Goal: Feedback & Contribution: Contribute content

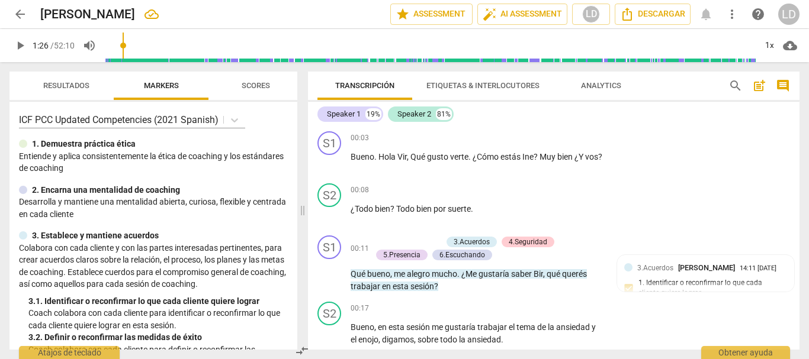
scroll to position [386, 0]
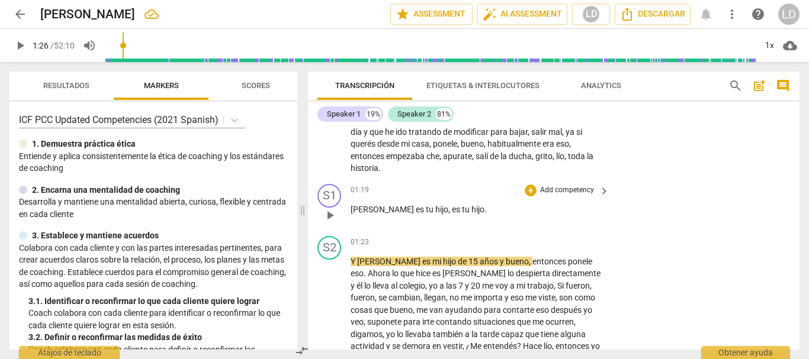
click at [554, 185] on p "Add competency" at bounding box center [567, 190] width 56 height 11
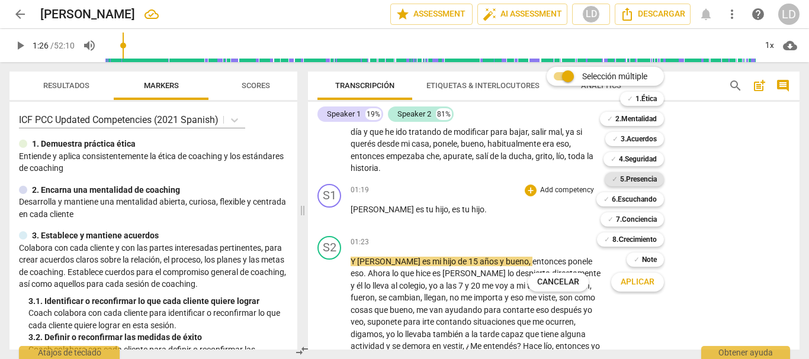
click at [637, 181] on b "5.Presencia" at bounding box center [638, 179] width 37 height 14
click at [636, 283] on span "Aplicar" at bounding box center [637, 282] width 34 height 12
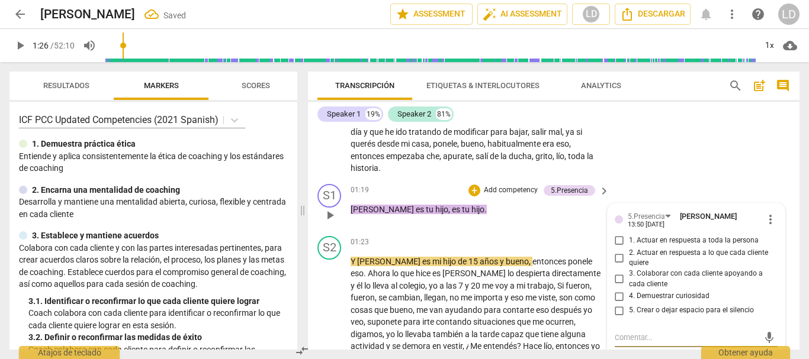
click at [613, 289] on input "4. Demuestrar curiosidad" at bounding box center [619, 296] width 19 height 14
checkbox input "true"
click at [619, 332] on textarea at bounding box center [686, 337] width 144 height 11
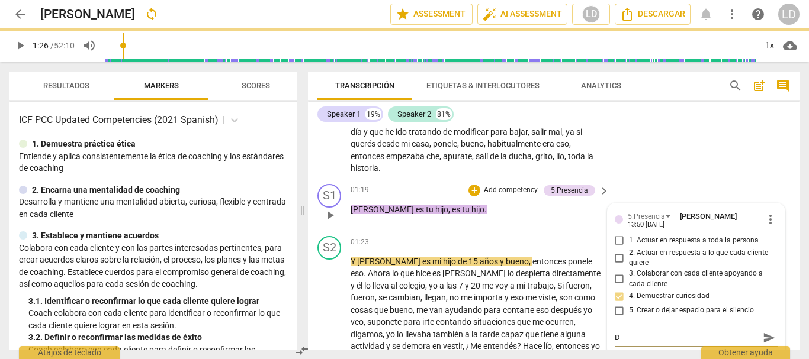
type textarea "D"
type textarea "De"
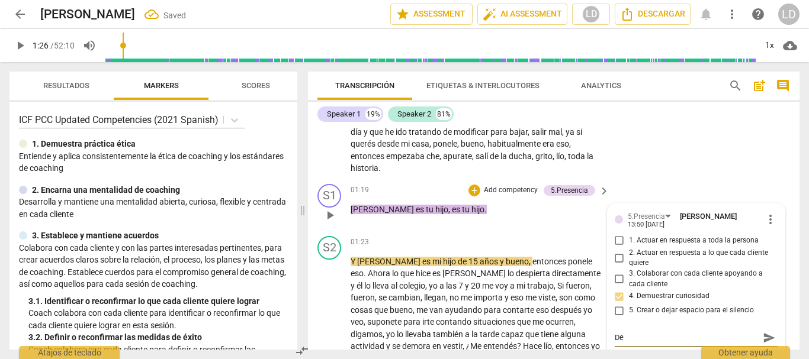
type textarea "Dem"
type textarea "Demu"
type textarea "Demue"
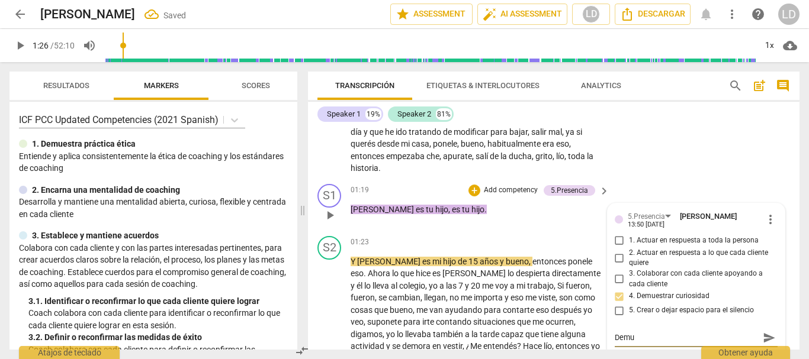
type textarea "Demue"
type textarea "Demues"
type textarea "Demuest"
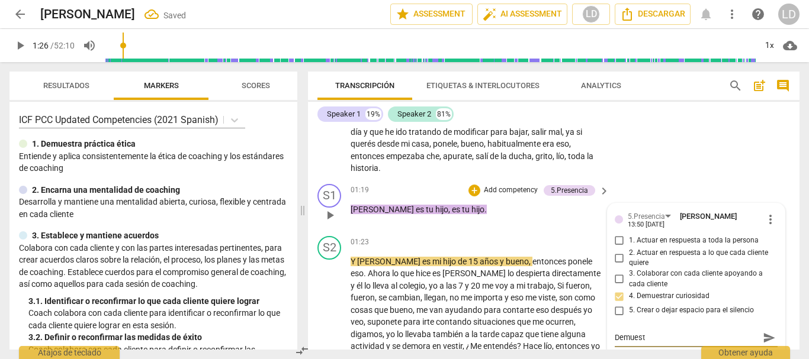
type textarea "Demuestr"
type textarea "Demuestra"
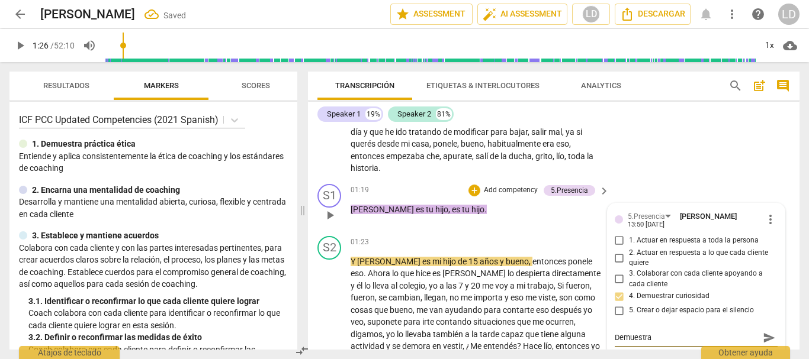
type textarea "Demuestra"
type textarea "Demuestra c"
type textarea "Demuestra cu"
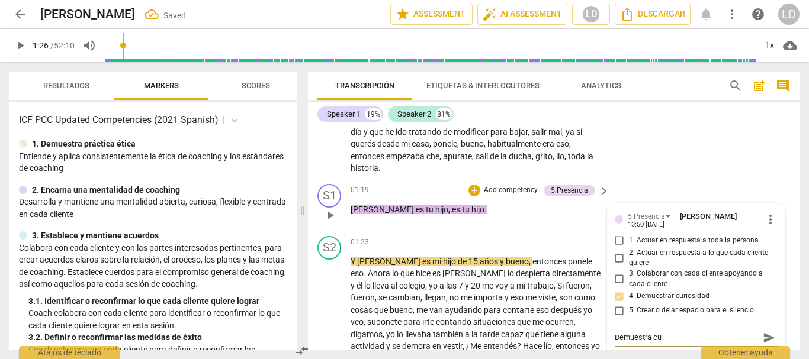
type textarea "Demuestra cur"
type textarea "Demuestra [PERSON_NAME]"
type textarea "Demuestra curio"
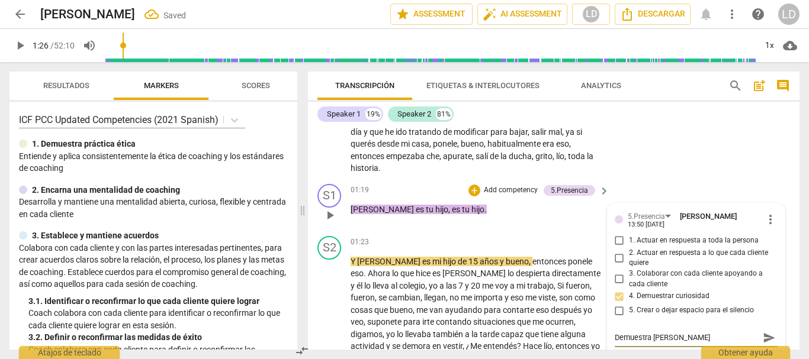
type textarea "Demuestra curio"
type textarea "Demuestra curios"
type textarea "Demuestra curiosi"
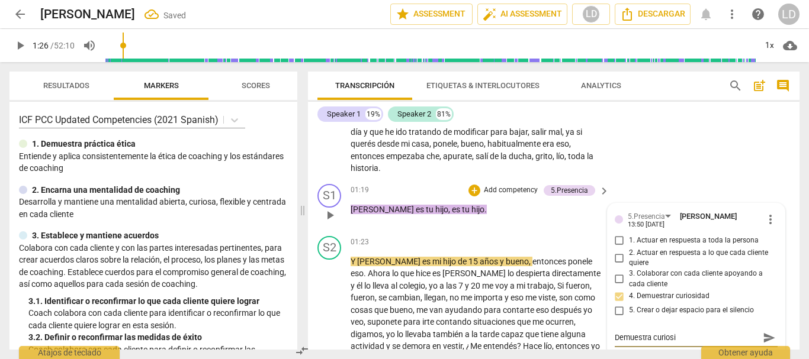
type textarea "Demuestra curiosid"
type textarea "Demuestra curiosida"
type textarea "Demuestra curiosidad"
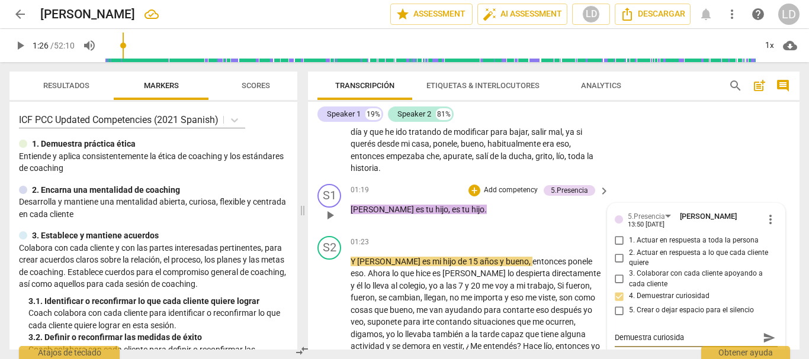
type textarea "Demuestra curiosidad"
type textarea "Demuestra curiosidad p"
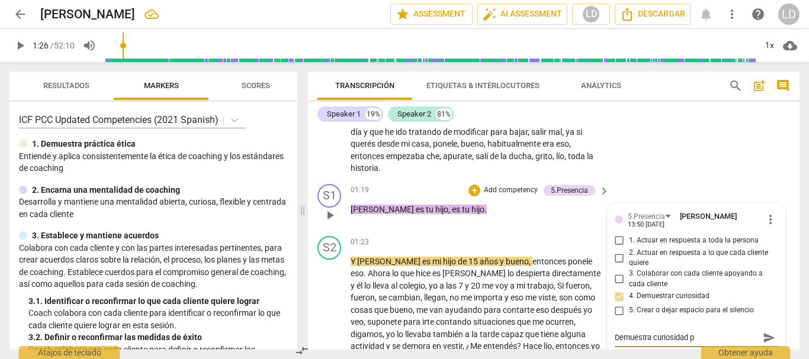
type textarea "Demuestra curiosidad pa"
type textarea "Demuestra curiosidad par"
type textarea "Demuestra curiosidad para"
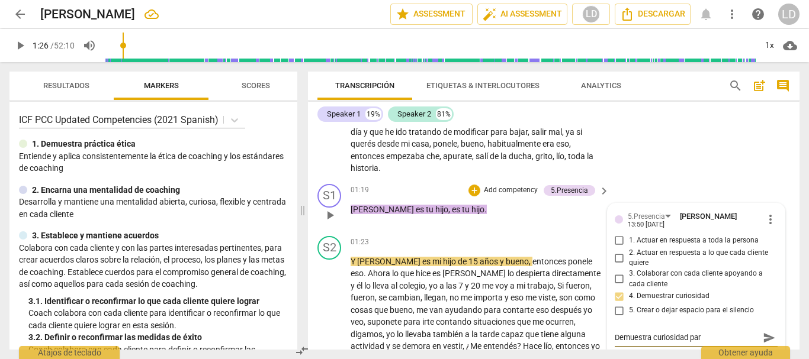
type textarea "Demuestra curiosidad para"
type textarea "Demuestra curiosidad para c"
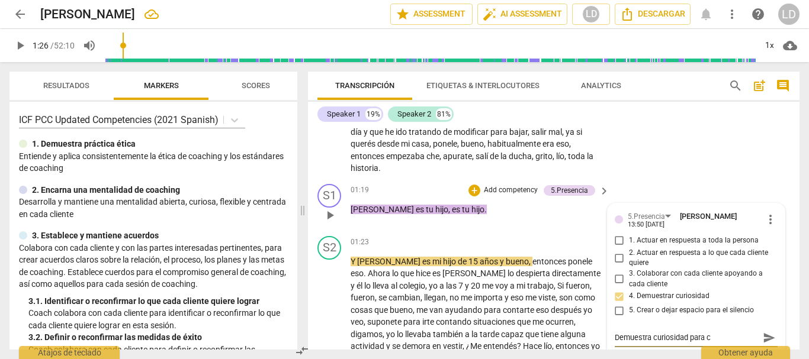
type textarea "Demuestra curiosidad para co"
type textarea "Demuestra curiosidad para con"
type textarea "Demuestra curiosidad para cono"
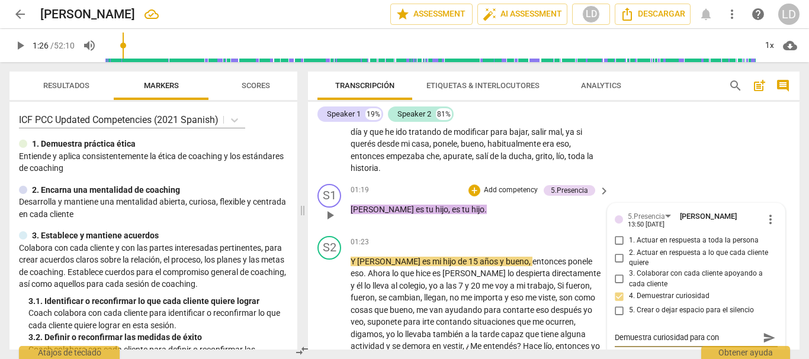
type textarea "Demuestra curiosidad para cono"
type textarea "Demuestra curiosidad para conoc"
type textarea "Demuestra curiosidad para conoce"
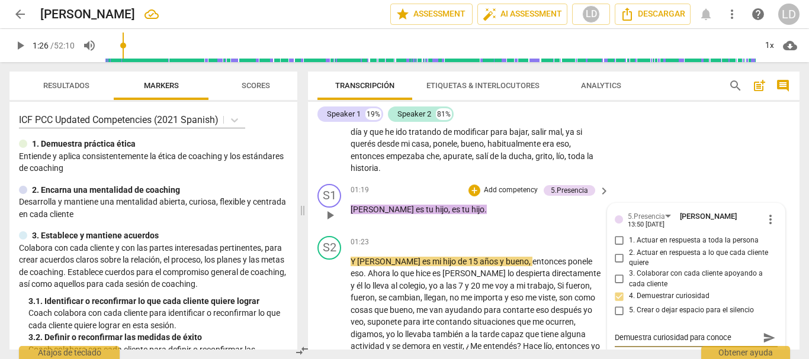
type textarea "Demuestra curiosidad para conocer"
type textarea "Demuestra curiosidad para conocer e"
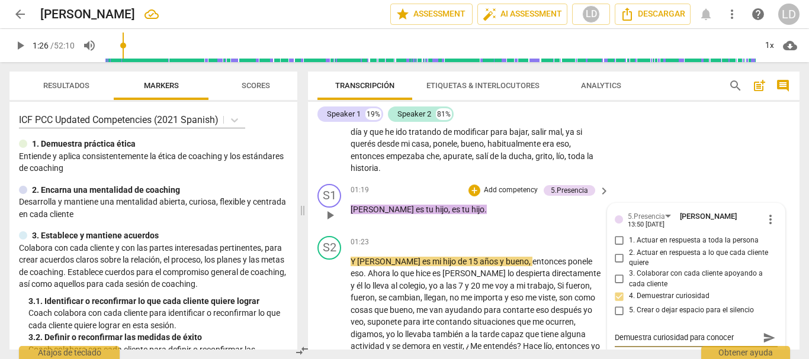
type textarea "Demuestra curiosidad para conocer e"
type textarea "Demuestra curiosidad para conocer el"
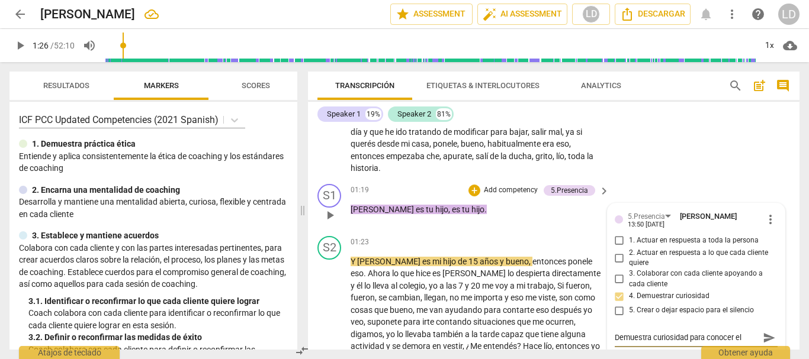
type textarea "Demuestra curiosidad para conocer el c"
type textarea "Demuestra curiosidad para conocer el co"
type textarea "Demuestra curiosidad para conocer el con"
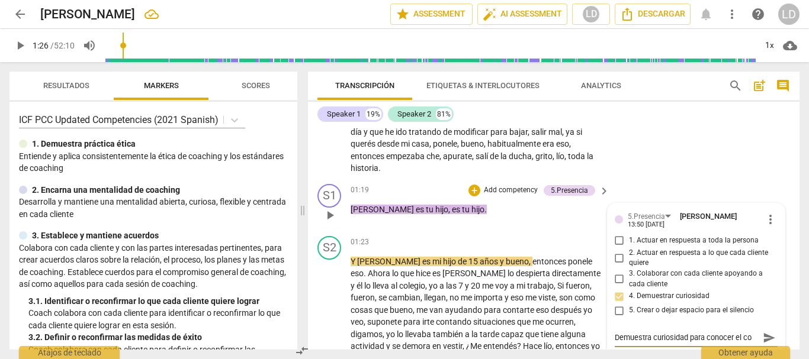
type textarea "Demuestra curiosidad para conocer el con"
type textarea "Demuestra curiosidad para conocer el cont"
type textarea "Demuestra curiosidad para conocer el conte"
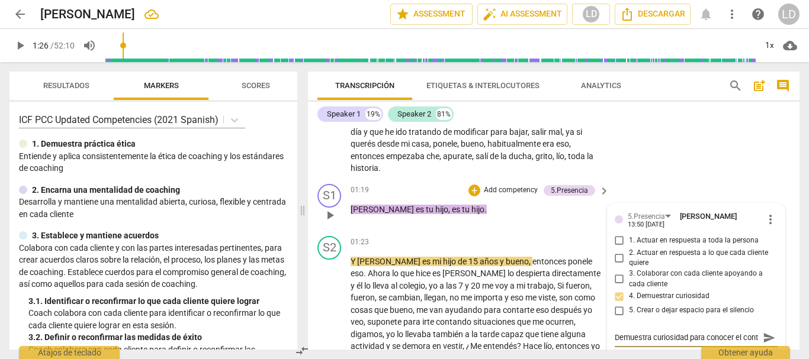
type textarea "Demuestra curiosidad para conocer el conte"
type textarea "Demuestra curiosidad para conocer el contex"
type textarea "Demuestra curiosidad para conocer el context"
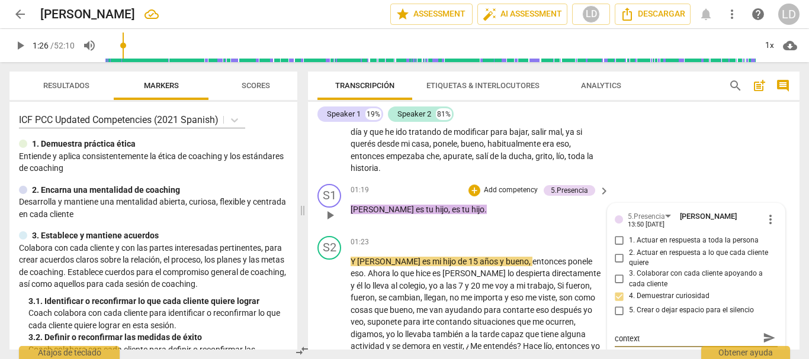
type textarea "Demuestra curiosidad para conocer el contexto"
type textarea "Demuestra curiosidad para conocer el contexto d"
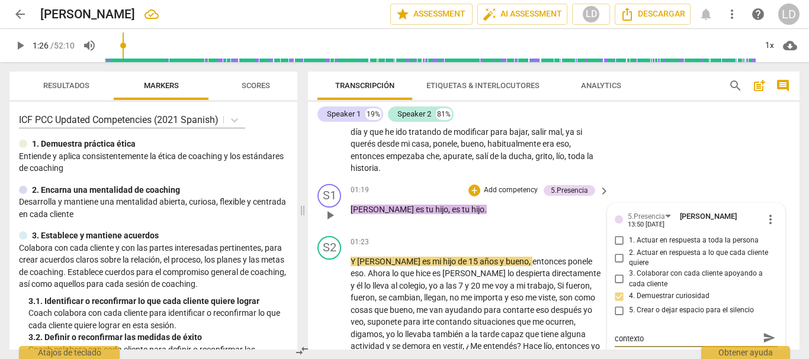
type textarea "Demuestra curiosidad para conocer el contexto d"
type textarea "Demuestra curiosidad para conocer el contexto de"
type textarea "Demuestra curiosidad para conocer el contexto del"
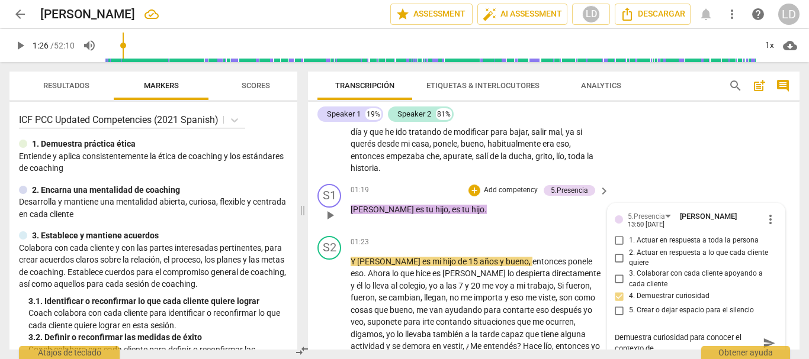
type textarea "Demuestra curiosidad para conocer el contexto del"
type textarea "Demuestra curiosidad para conocer el contexto del c"
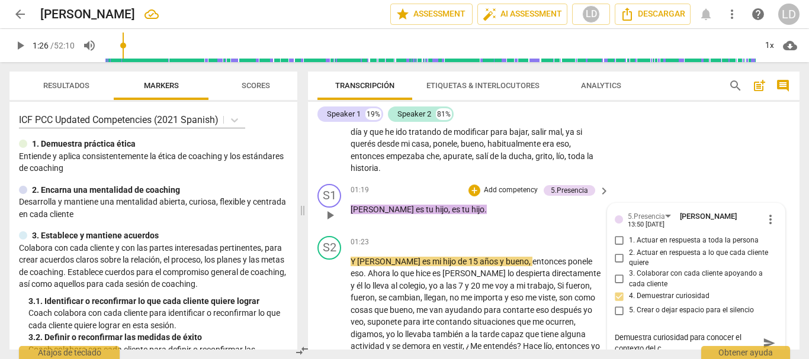
type textarea "Demuestra curiosidad para conocer el contexto del cl"
type textarea "Demuestra curiosidad para conocer el contexto del cli"
type textarea "Demuestra curiosidad para conocer el contexto del clie"
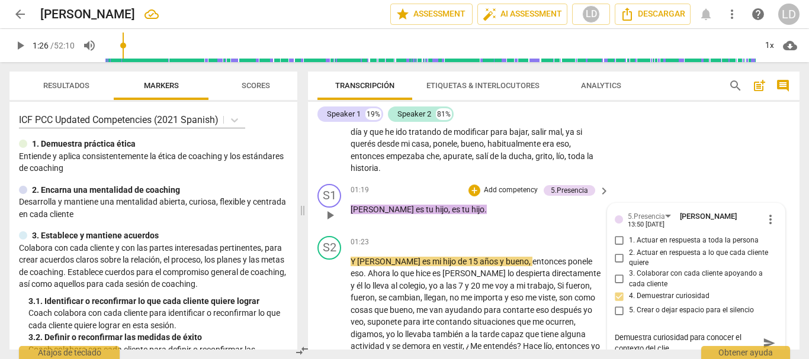
type textarea "Demuestra curiosidad para conocer el contexto del clien"
type textarea "Demuestra curiosidad para conocer el contexto del client"
type textarea "Demuestra curiosidad para conocer el contexto del cliente"
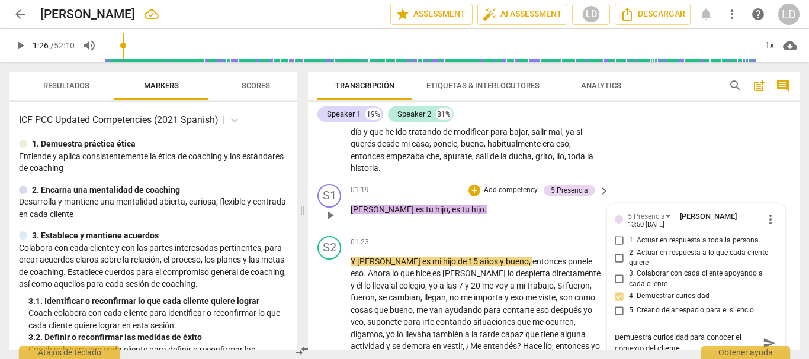
type textarea "Demuestra curiosidad para conocer el contexto del cliente."
click at [762, 337] on span "send" at bounding box center [768, 343] width 13 height 13
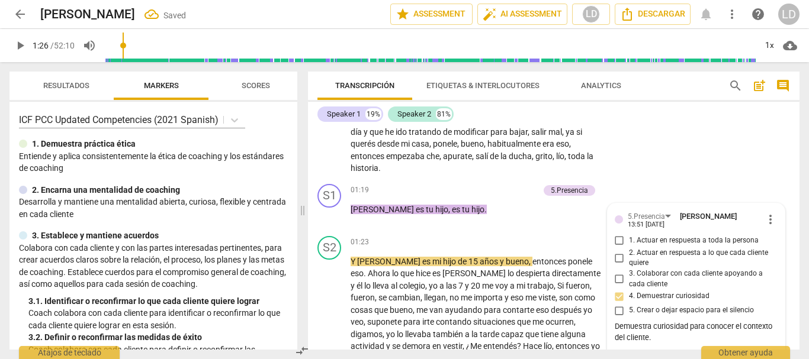
click at [17, 37] on button "play_arrow" at bounding box center [19, 45] width 21 height 21
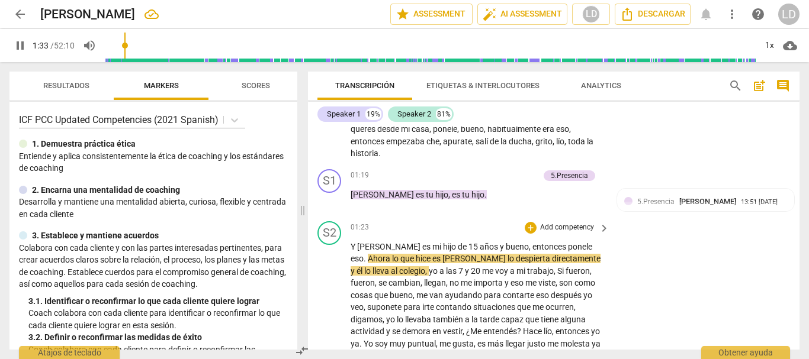
scroll to position [414, 0]
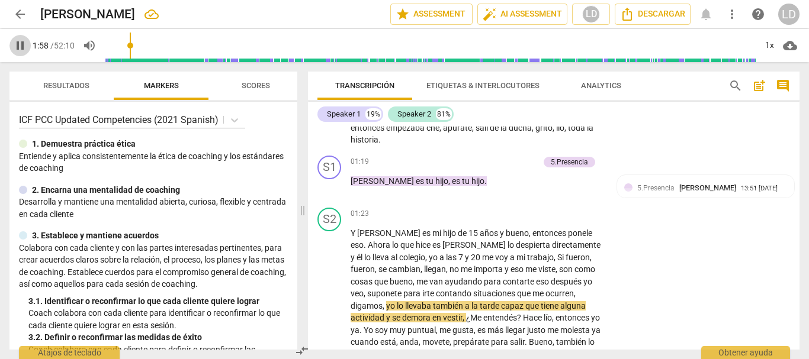
click at [20, 44] on span "pause" at bounding box center [20, 45] width 14 height 14
click at [24, 42] on span "play_arrow" at bounding box center [20, 45] width 14 height 14
click at [18, 45] on span "pause" at bounding box center [20, 45] width 14 height 14
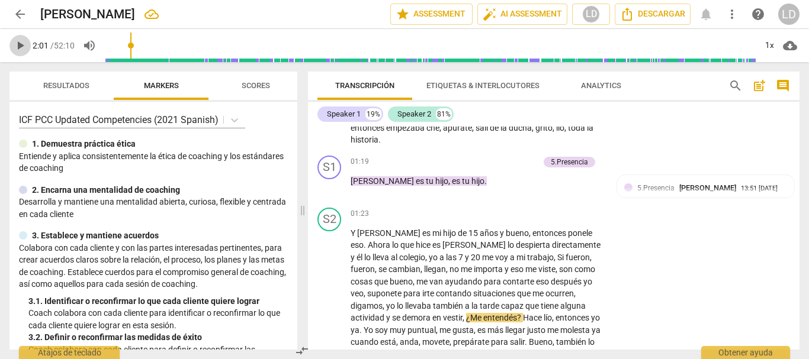
click at [13, 44] on span "play_arrow" at bounding box center [20, 45] width 14 height 14
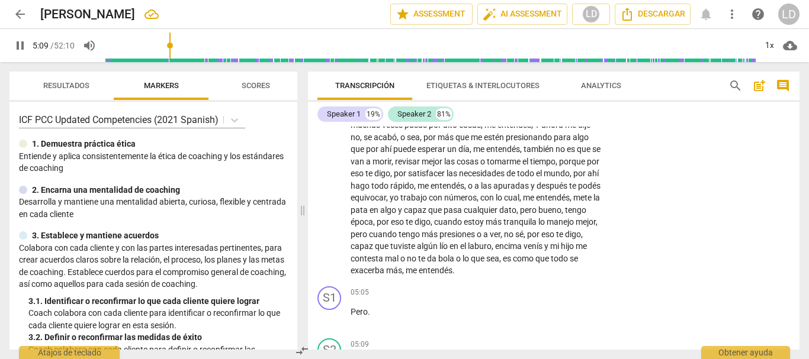
scroll to position [1180, 0]
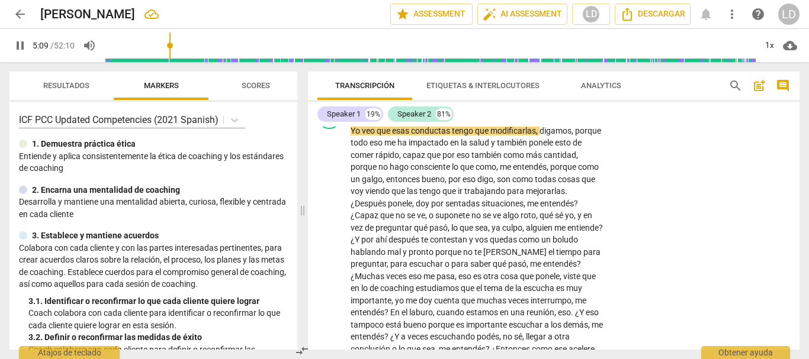
click at [15, 43] on span "pause" at bounding box center [20, 45] width 14 height 14
type input "310"
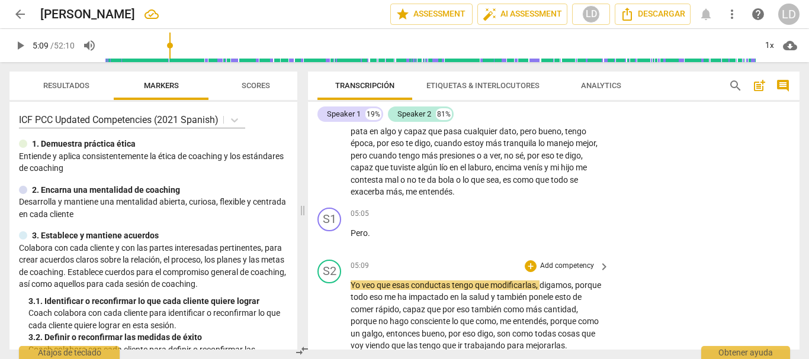
scroll to position [1003, 0]
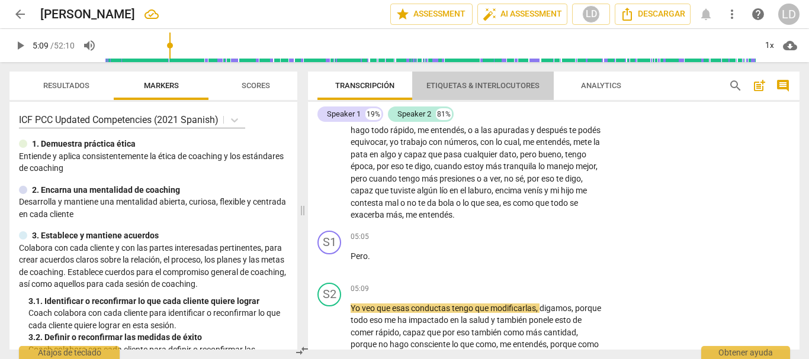
click at [476, 83] on span "Etiquetas & Interlocutores" at bounding box center [482, 85] width 113 height 9
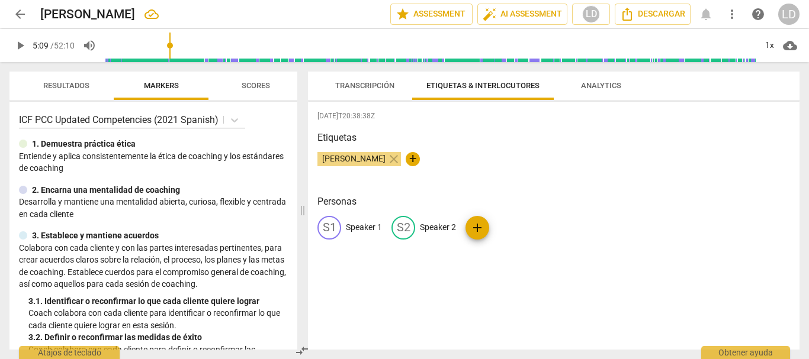
click at [354, 225] on p "Speaker 1" at bounding box center [364, 227] width 36 height 12
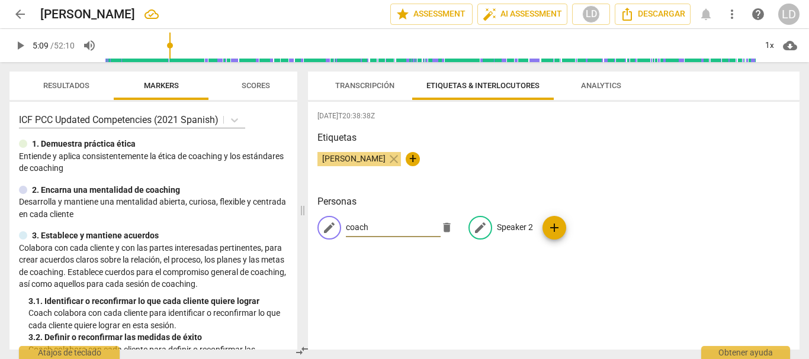
type input "coach"
click at [505, 228] on p "Speaker 2" at bounding box center [515, 227] width 36 height 12
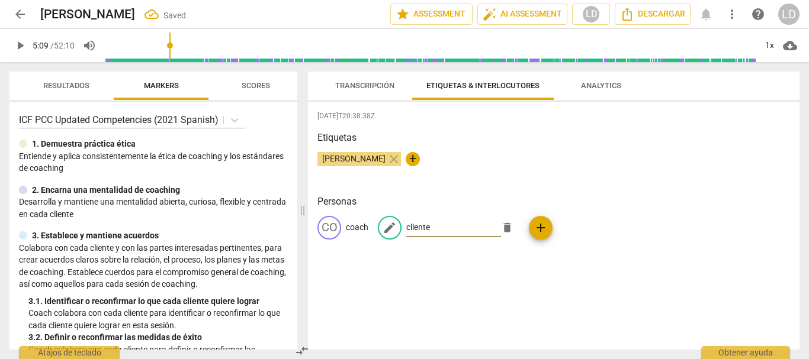
type input "cliente"
click at [499, 286] on div "[DATE]T20:38:38Z [PERSON_NAME] close + Personas CO coach edit cliente delete add" at bounding box center [553, 226] width 491 height 248
click at [372, 85] on span "Transcripción" at bounding box center [364, 85] width 59 height 9
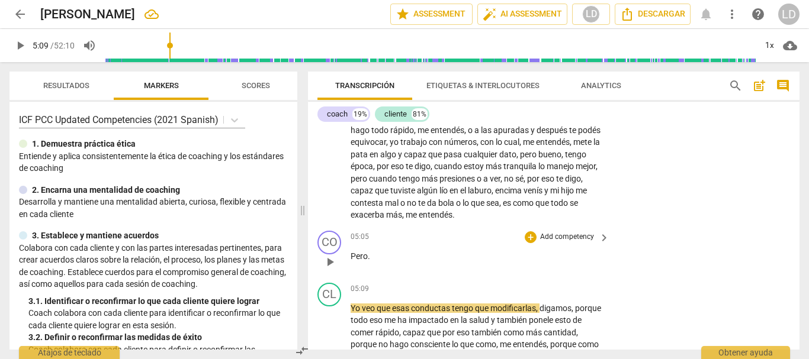
click at [350, 257] on span "Pero" at bounding box center [358, 256] width 17 height 9
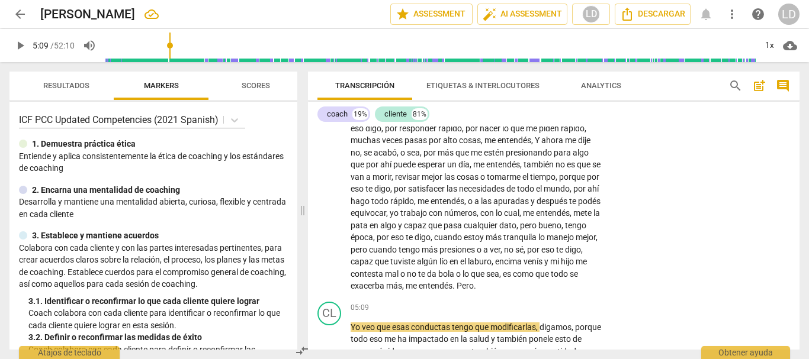
scroll to position [951, 0]
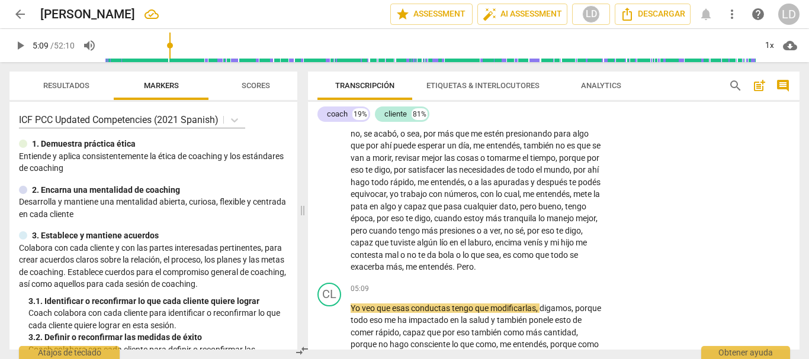
click at [22, 43] on span "play_arrow" at bounding box center [20, 45] width 14 height 14
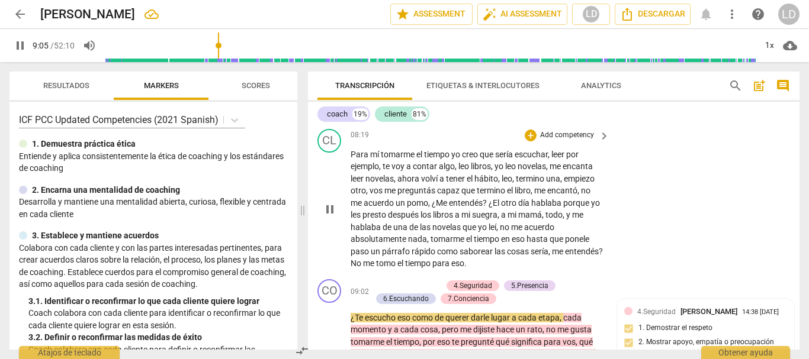
scroll to position [1720, 0]
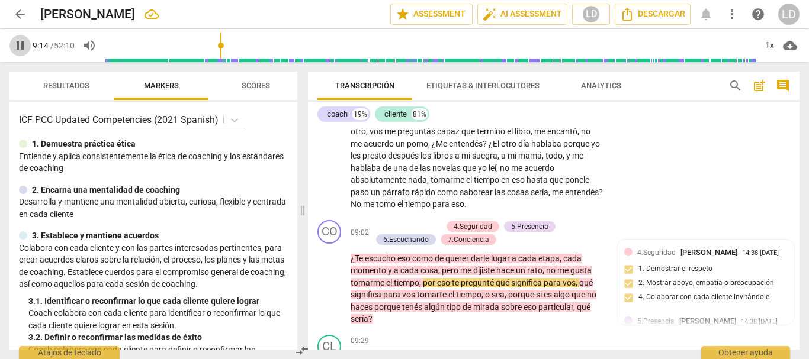
click at [23, 44] on span "pause" at bounding box center [20, 45] width 14 height 14
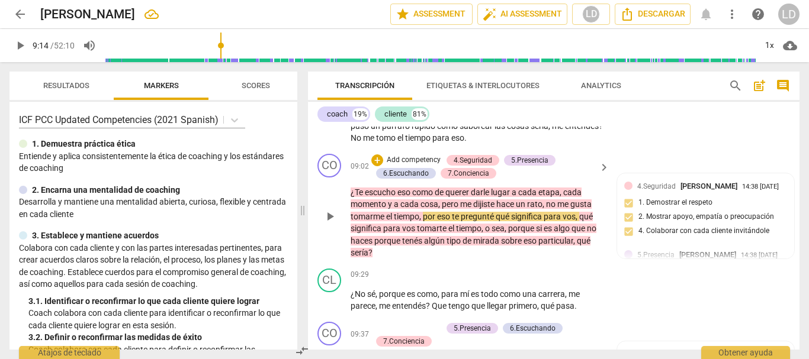
scroll to position [1779, 0]
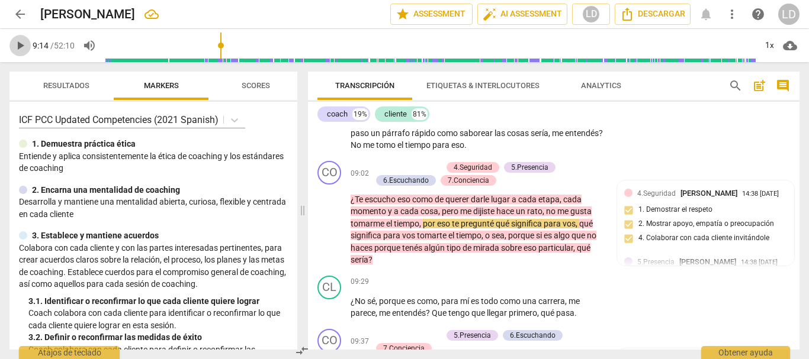
click at [15, 44] on span "play_arrow" at bounding box center [20, 45] width 14 height 14
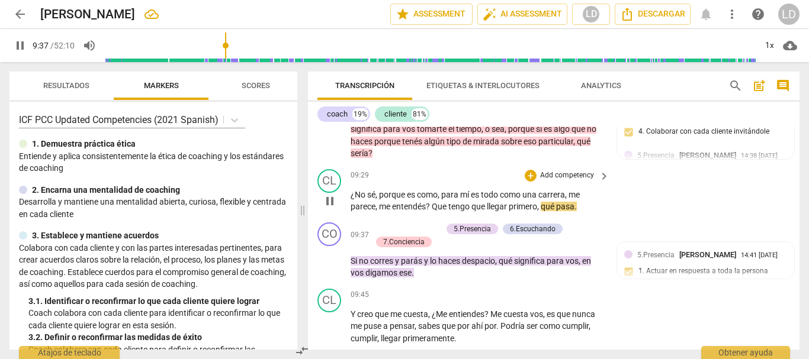
scroll to position [1898, 0]
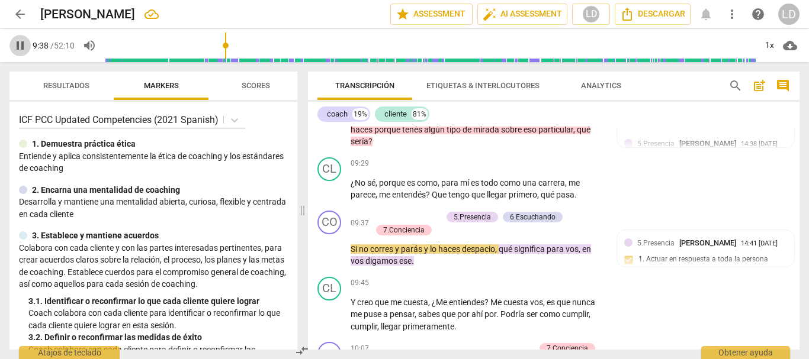
click at [15, 44] on span "pause" at bounding box center [20, 45] width 14 height 14
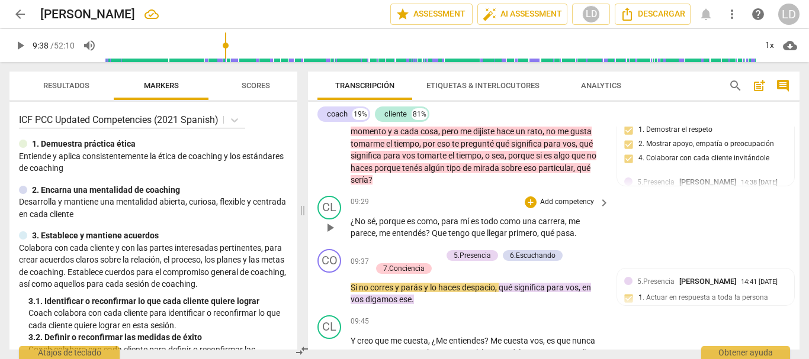
scroll to position [1838, 0]
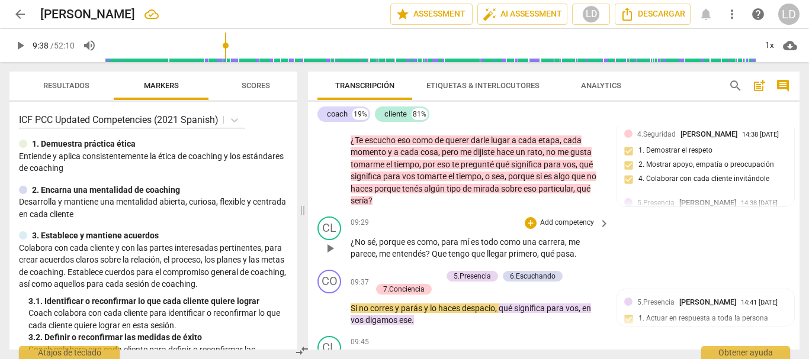
click at [540, 254] on span "," at bounding box center [539, 253] width 4 height 9
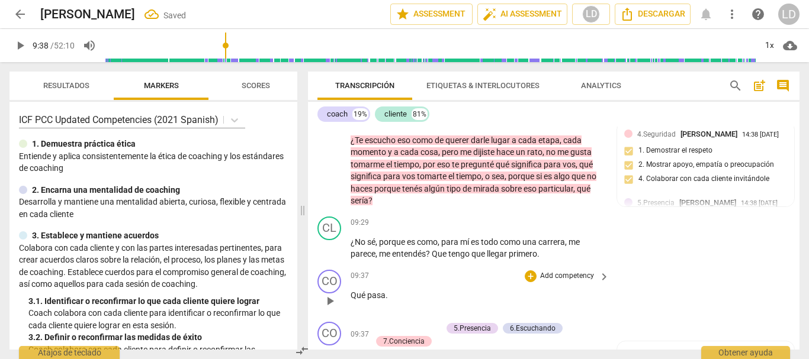
scroll to position [1898, 0]
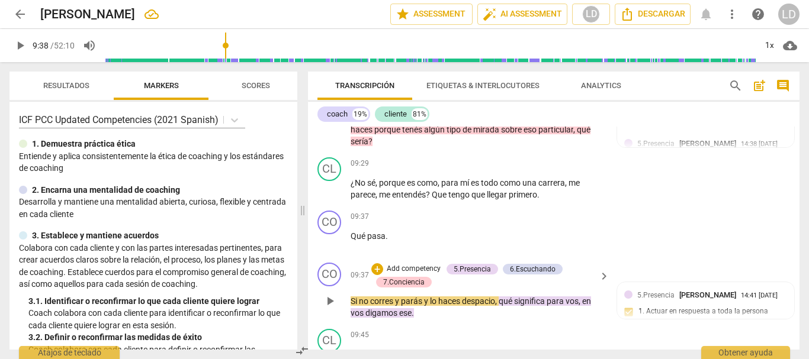
click at [350, 300] on div "play_arrow pause" at bounding box center [335, 301] width 30 height 30
click at [350, 299] on span "Si" at bounding box center [354, 301] width 8 height 9
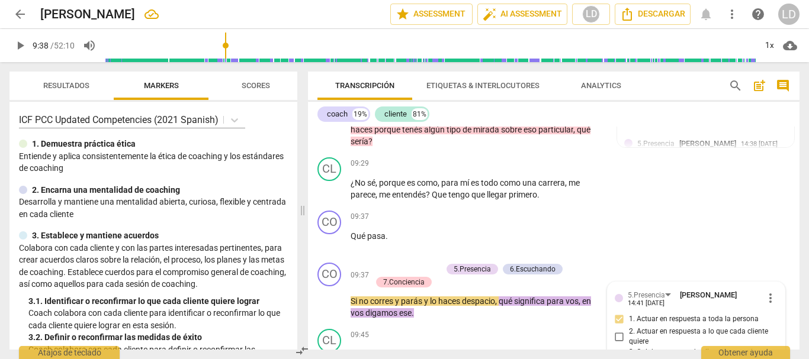
scroll to position [2077, 0]
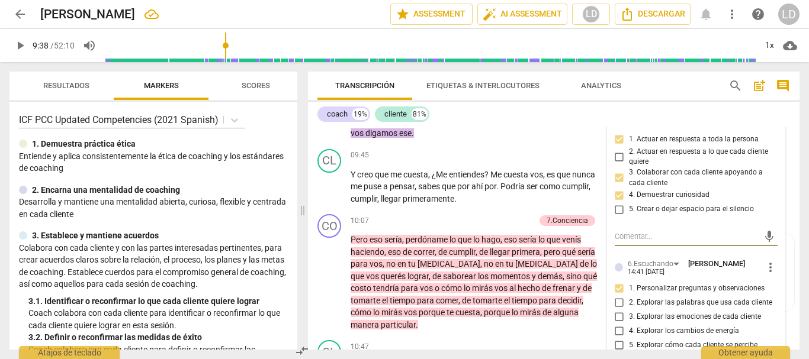
click at [583, 137] on p "Si no corres y parás y lo haces despacio , qué significa para vos , en vos diga…" at bounding box center [476, 127] width 253 height 24
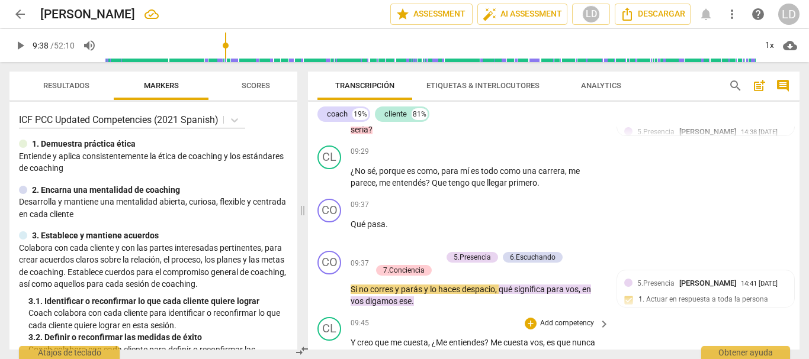
scroll to position [1900, 0]
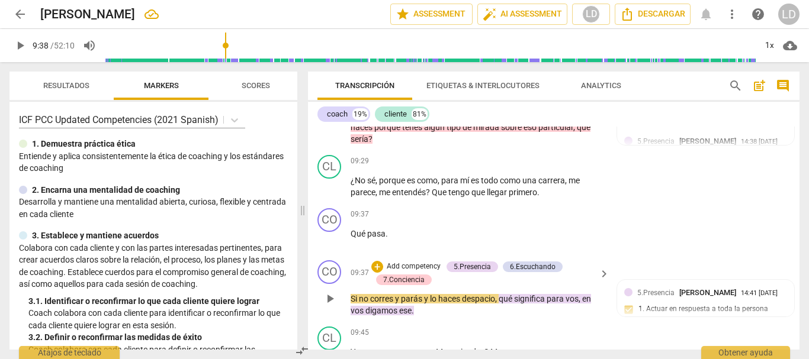
click at [350, 299] on div "play_arrow pause" at bounding box center [335, 299] width 30 height 30
click at [352, 295] on span "Si" at bounding box center [354, 298] width 8 height 9
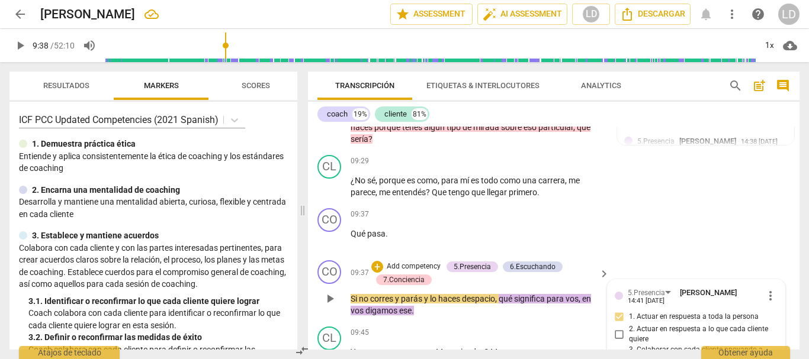
click at [351, 300] on span "Si" at bounding box center [354, 298] width 8 height 9
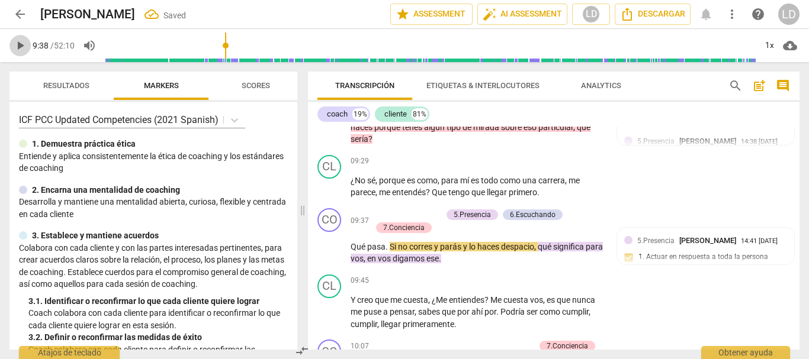
click at [20, 45] on span "play_arrow" at bounding box center [20, 45] width 14 height 14
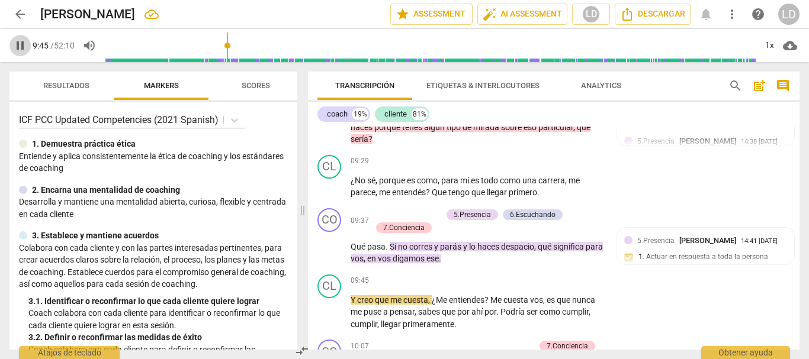
click at [17, 40] on span "pause" at bounding box center [20, 45] width 14 height 14
click at [17, 41] on span "play_arrow" at bounding box center [20, 45] width 14 height 14
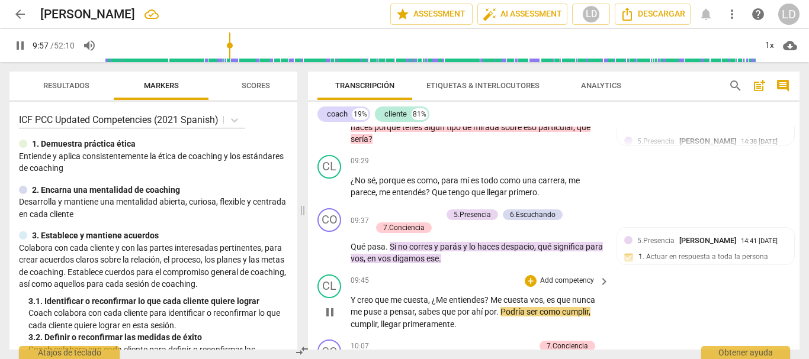
scroll to position [1959, 0]
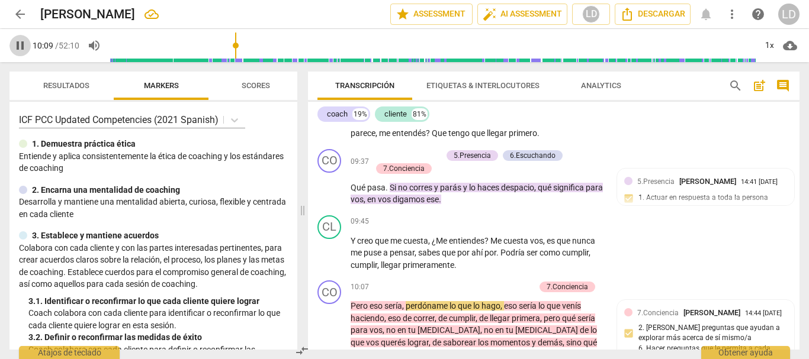
click at [22, 43] on span "pause" at bounding box center [20, 45] width 14 height 14
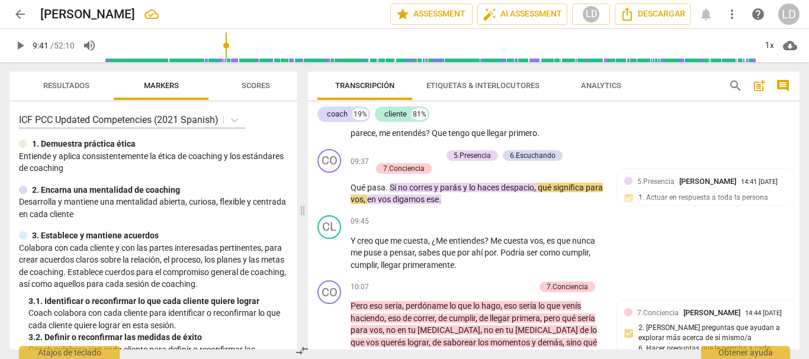
drag, startPoint x: 237, startPoint y: 53, endPoint x: 231, endPoint y: 54, distance: 5.9
click at [231, 54] on input "range" at bounding box center [430, 46] width 650 height 38
click at [18, 46] on span "play_arrow" at bounding box center [20, 45] width 14 height 14
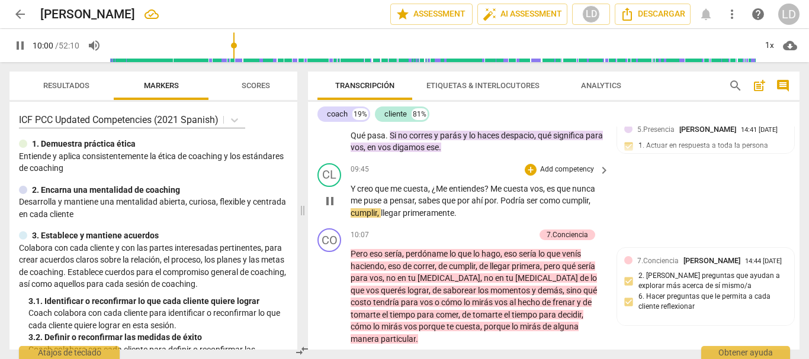
scroll to position [2018, 0]
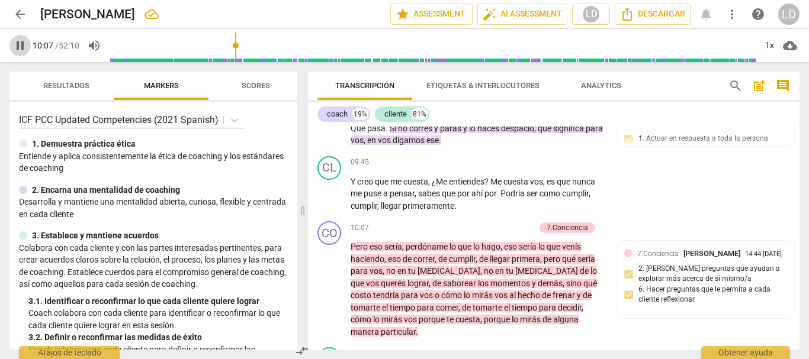
click at [17, 41] on span "pause" at bounding box center [20, 45] width 14 height 14
click at [368, 248] on span "Pero" at bounding box center [359, 246] width 19 height 9
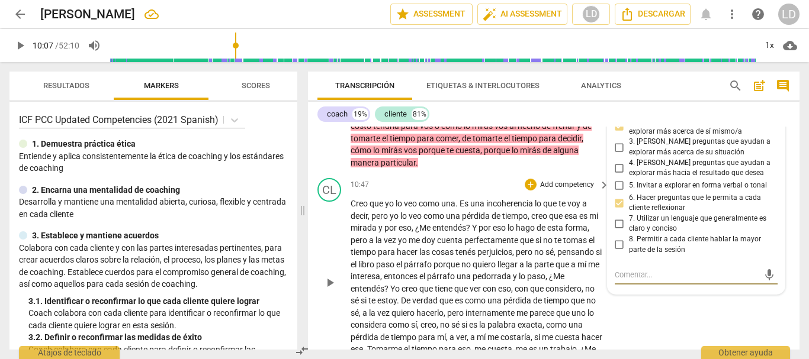
scroll to position [2167, 0]
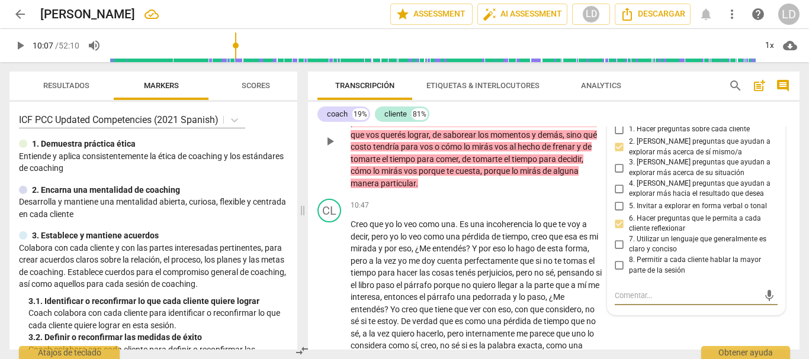
click at [788, 137] on div "CO play_arrow pause 10:07 + Add competency 7.Conciencia keyboard_arrow_right Pe…" at bounding box center [553, 131] width 491 height 126
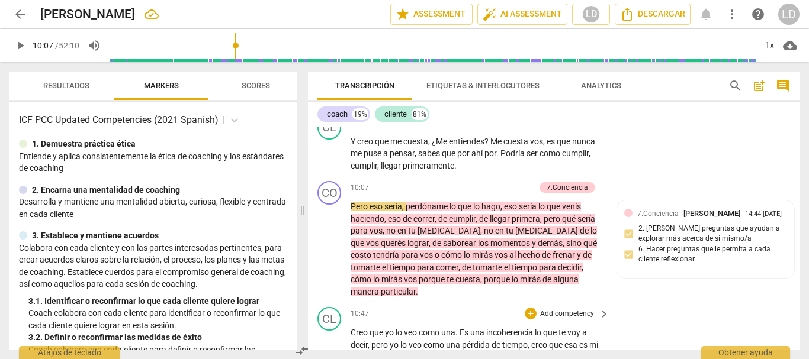
scroll to position [2048, 0]
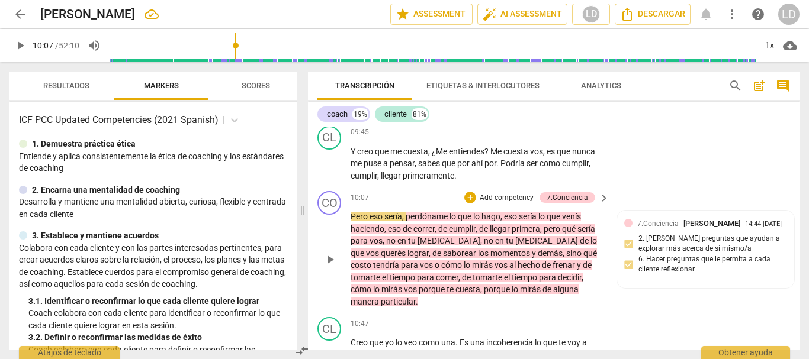
click at [368, 216] on span "Pero" at bounding box center [359, 216] width 19 height 9
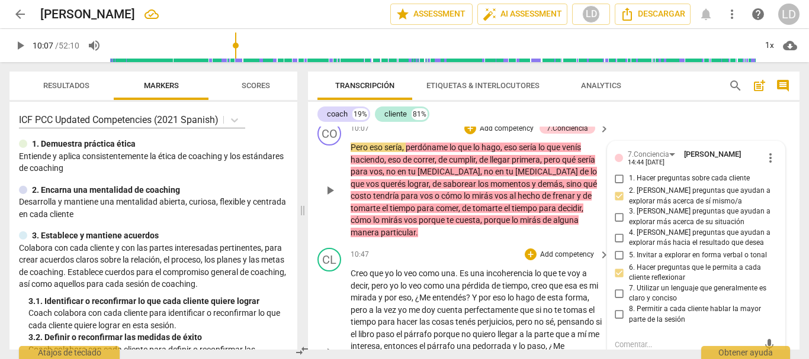
scroll to position [2108, 0]
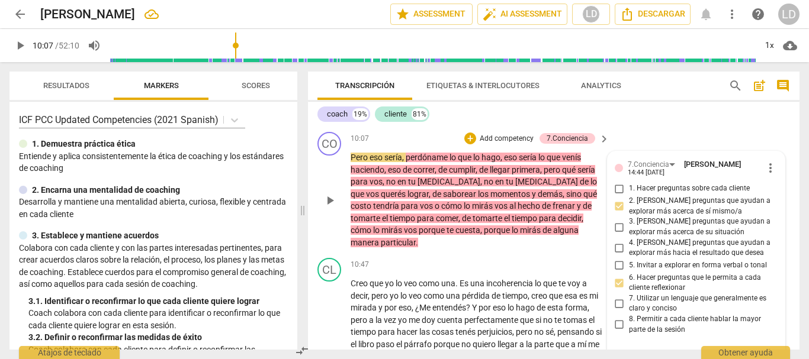
click at [368, 157] on span "Pero" at bounding box center [359, 157] width 19 height 9
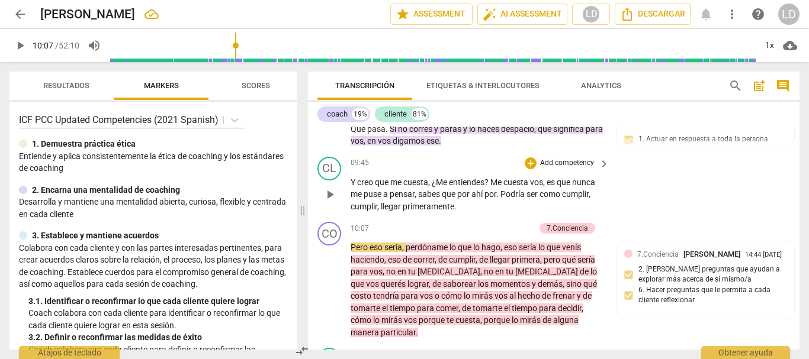
scroll to position [1989, 0]
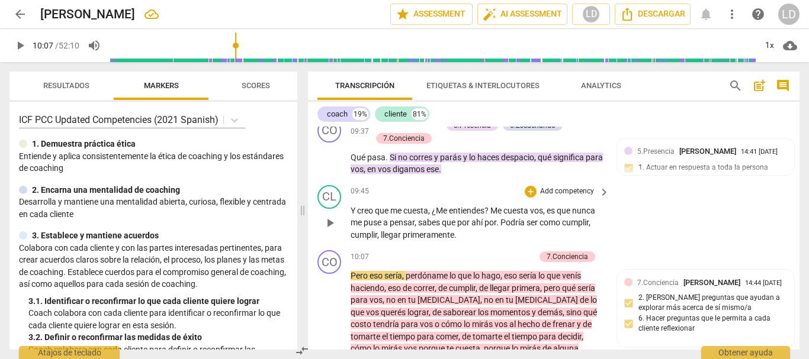
click at [629, 234] on div "CL play_arrow pause 09:45 + Add competency keyboard_arrow_right Y creo que me c…" at bounding box center [553, 214] width 491 height 66
click at [17, 40] on span "play_arrow" at bounding box center [20, 45] width 14 height 14
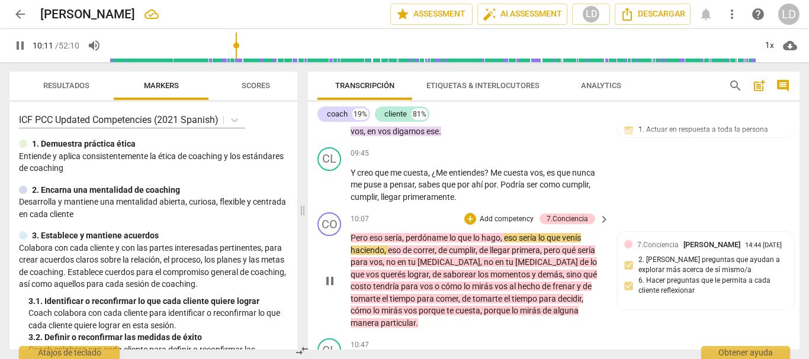
scroll to position [2048, 0]
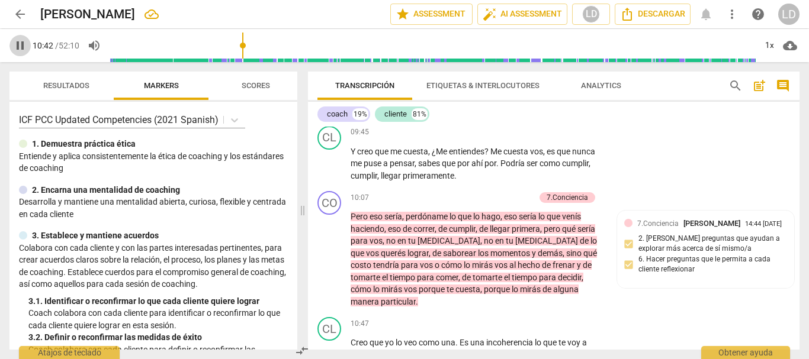
click at [18, 43] on span "pause" at bounding box center [20, 45] width 14 height 14
type input "643"
click at [500, 195] on p "Add competency" at bounding box center [506, 198] width 56 height 11
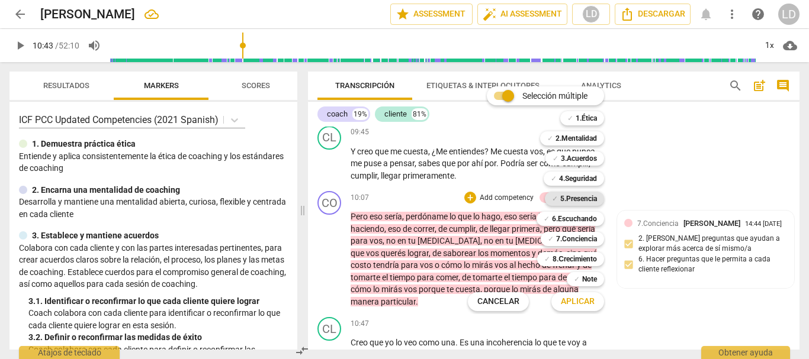
click at [571, 197] on b "5.Presencia" at bounding box center [578, 199] width 37 height 14
click at [578, 307] on span "Aplicar" at bounding box center [578, 302] width 34 height 12
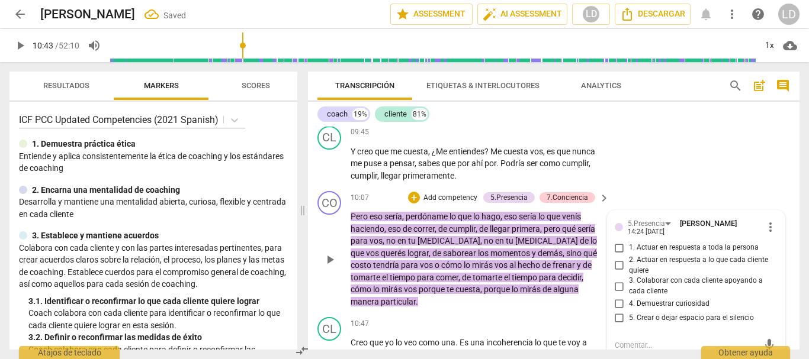
scroll to position [2050, 0]
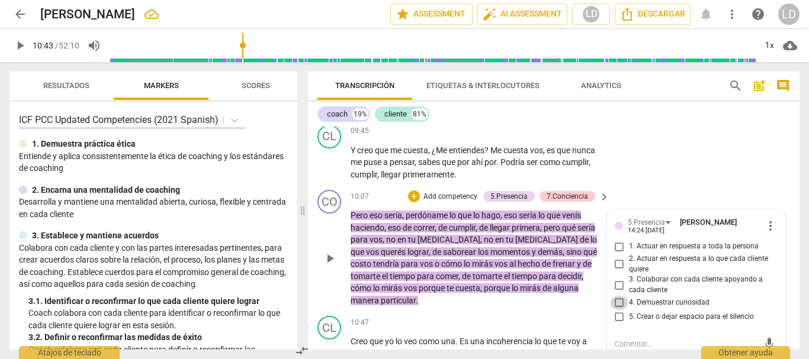
click at [618, 301] on input "4. Demuestrar curiosidad" at bounding box center [619, 303] width 19 height 14
checkbox input "true"
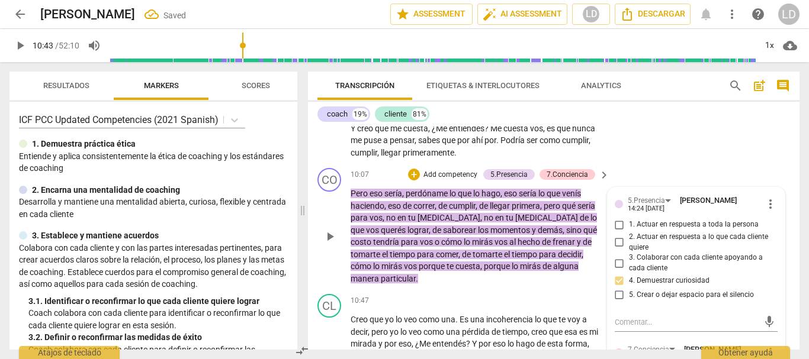
scroll to position [2109, 0]
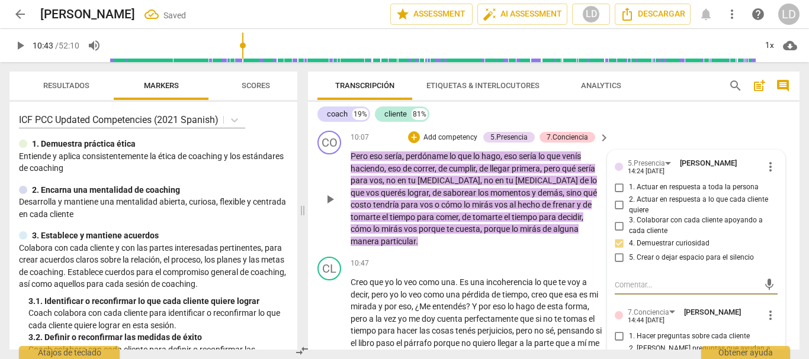
click at [648, 286] on textarea at bounding box center [686, 284] width 144 height 11
type textarea "D"
type textarea "De"
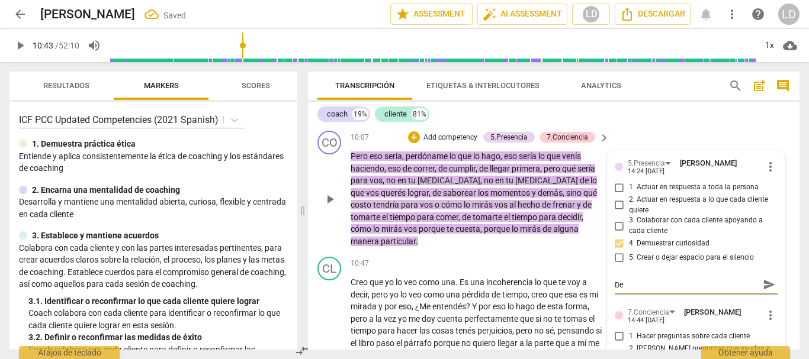
type textarea "Dem"
type textarea "Demu"
type textarea "Demue"
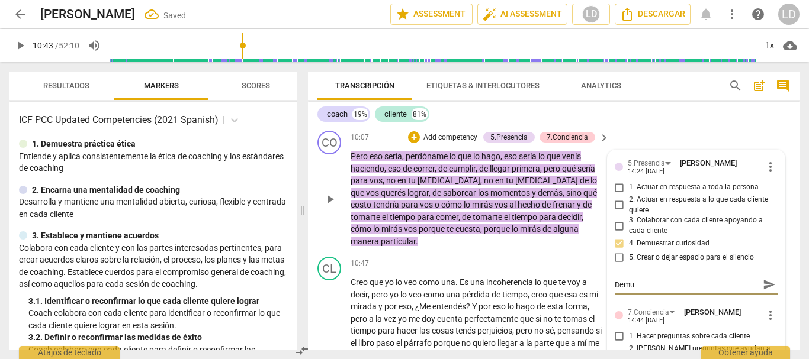
type textarea "Demue"
type textarea "Demues"
type textarea "Demuest"
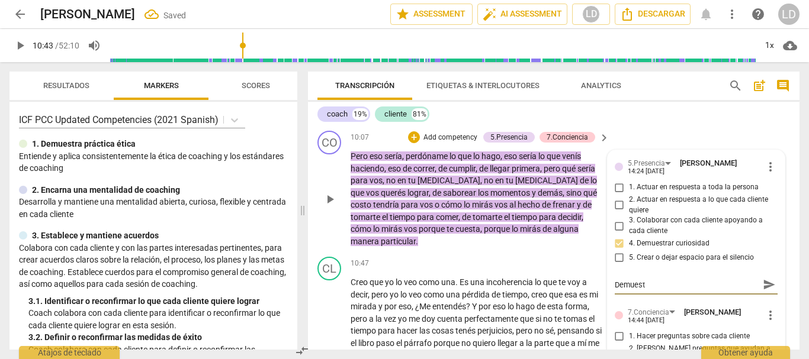
type textarea "Demuestr"
type textarea "Demuestra"
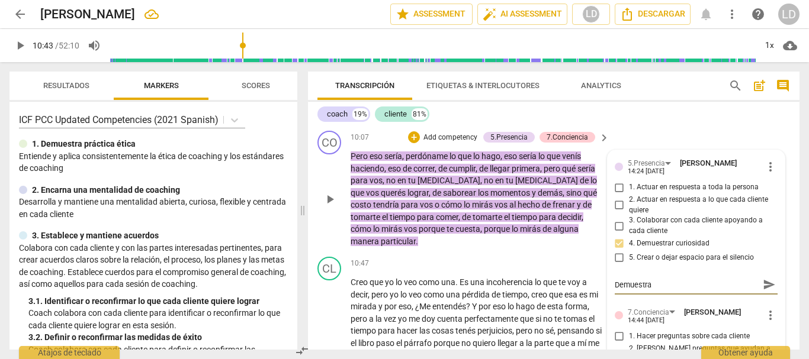
type textarea "Demuestra"
type textarea "Demuestra c"
type textarea "Demuestra cu"
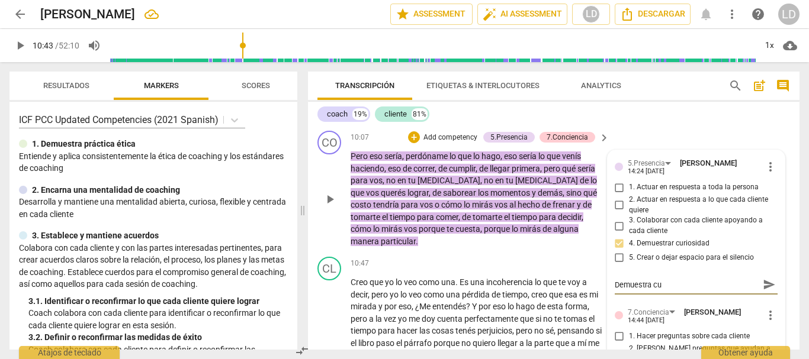
type textarea "Demuestra cur"
type textarea "Demuestra [PERSON_NAME]"
type textarea "Demuestra curio"
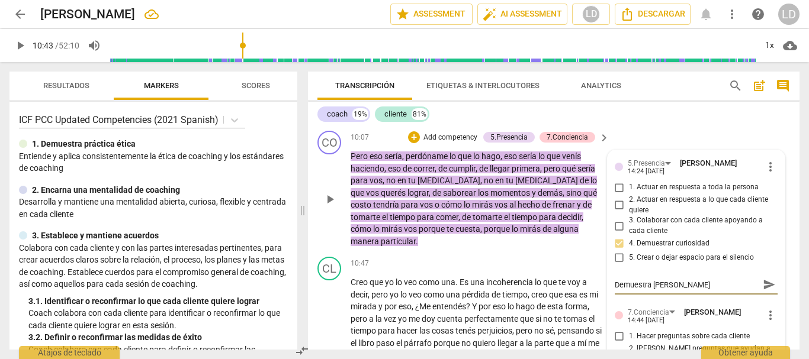
type textarea "Demuestra curio"
type textarea "Demuestra curios"
type textarea "Demuestra curiosi"
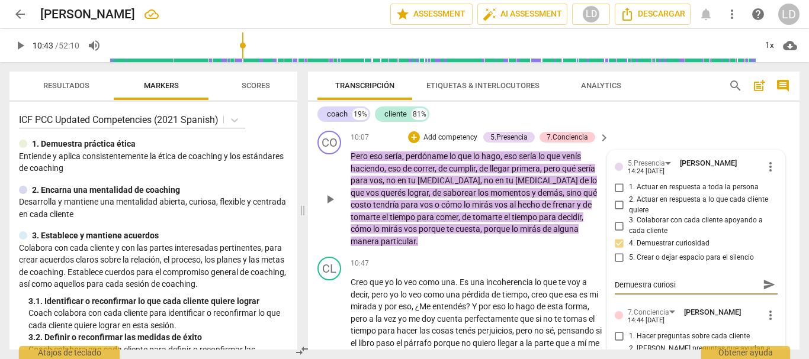
type textarea "Demuestra curiosid"
type textarea "Demuestra curiosida"
type textarea "Demuestra curiosidad"
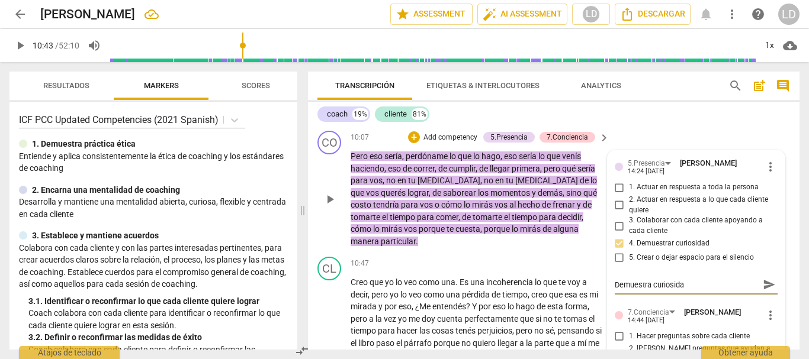
type textarea "Demuestra curiosidad"
type textarea "Demuestra curiosidad p"
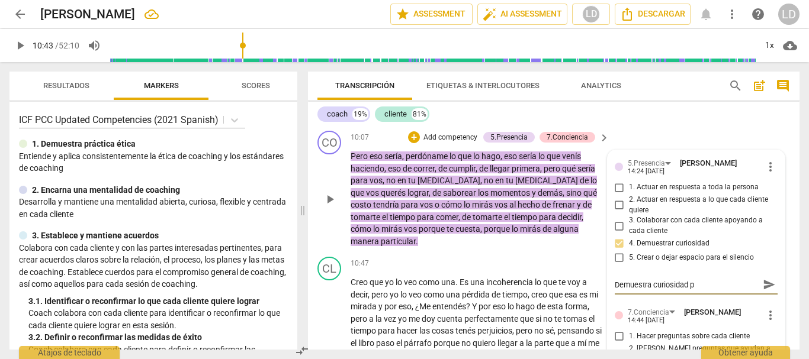
type textarea "Demuestra curiosidad po"
type textarea "Demuestra curiosidad por"
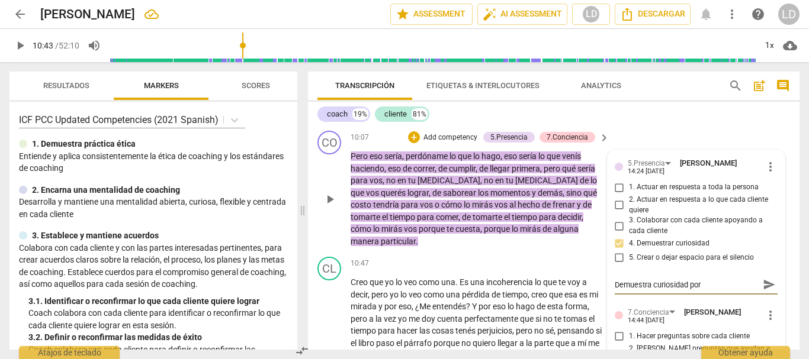
type textarea "Demuestra curiosidad por"
type textarea "Demuestra curiosidad por a"
type textarea "Demuestra curiosidad por ap"
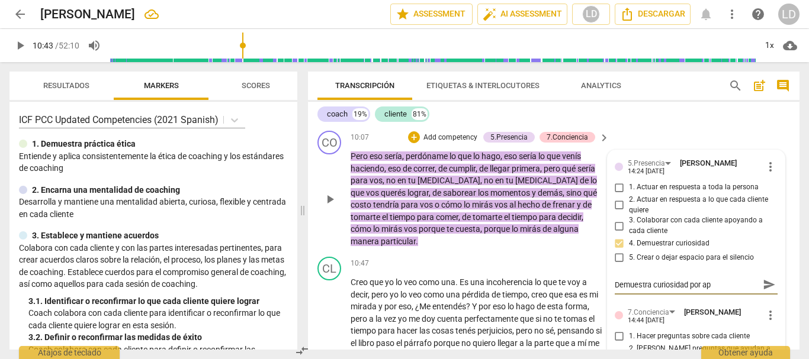
type textarea "Demuestra curiosidad por apr"
type textarea "Demuestra curiosidad por apre"
type textarea "Demuestra curiosidad por apren"
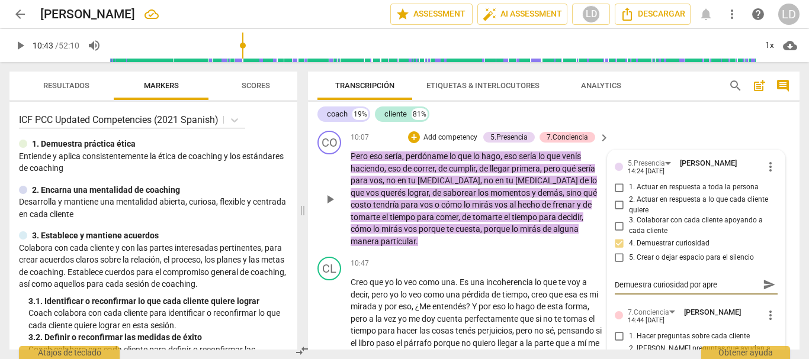
type textarea "Demuestra curiosidad por apren"
type textarea "Demuestra curiosidad por aprend"
type textarea "Demuestra curiosidad por aprende"
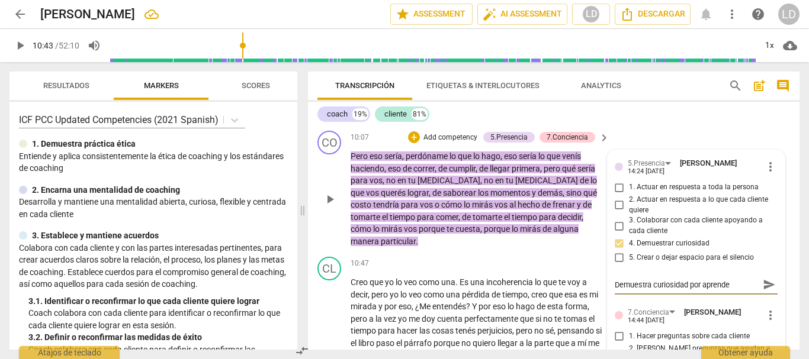
type textarea "Demuestra curiosidad por aprender"
type textarea "Demuestra curiosidad por aprender m"
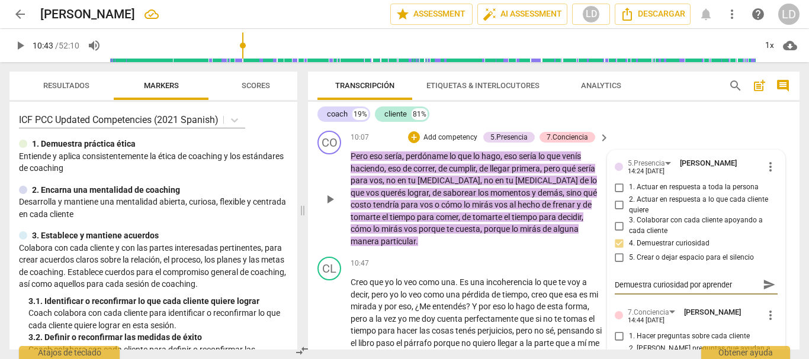
type textarea "Demuestra curiosidad por aprender m"
type textarea "Demuestra curiosidad por aprender má"
type textarea "Demuestra curiosidad por aprender más"
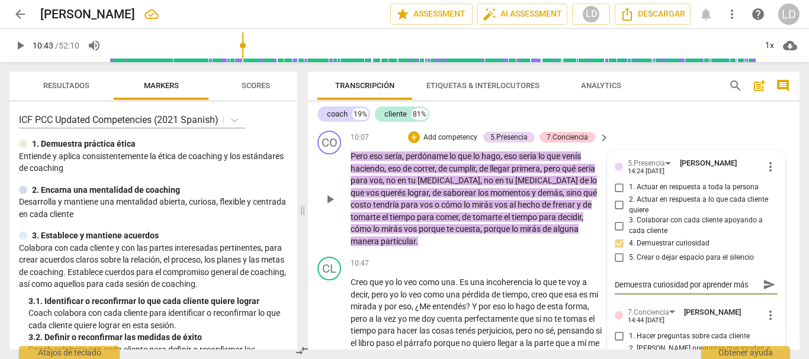
type textarea "Demuestra curiosidad por aprender más"
type textarea "Demuestra curiosidad por aprender más s"
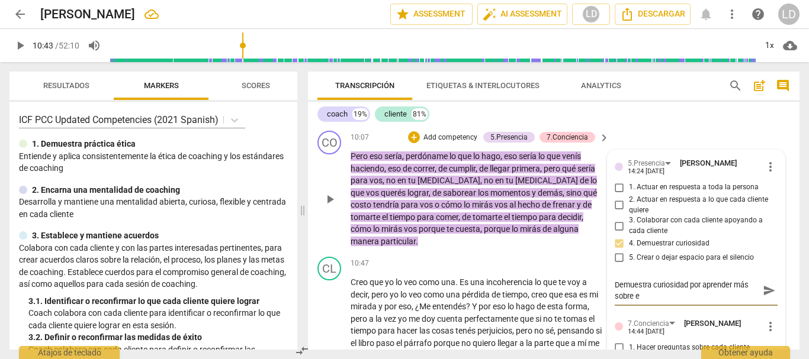
scroll to position [0, 0]
drag, startPoint x: 764, startPoint y: 294, endPoint x: 443, endPoint y: 173, distance: 342.8
click at [763, 294] on span "send" at bounding box center [768, 290] width 13 height 13
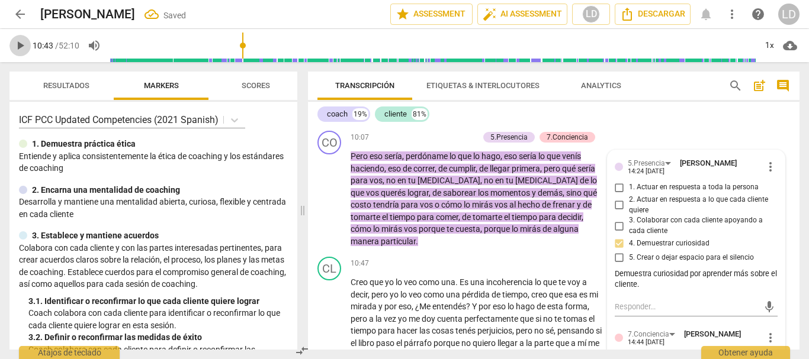
click at [19, 41] on span "play_arrow" at bounding box center [20, 45] width 14 height 14
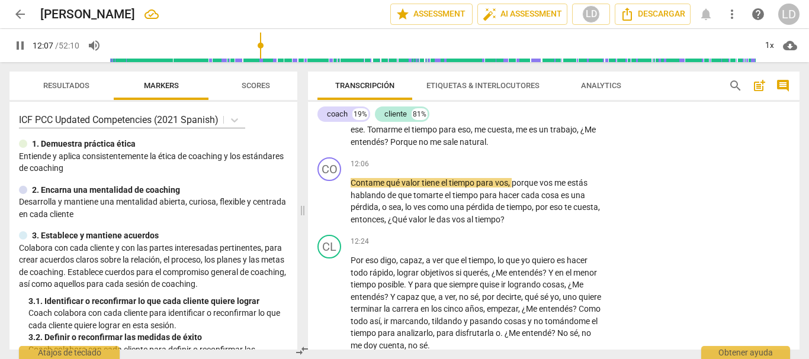
scroll to position [2341, 0]
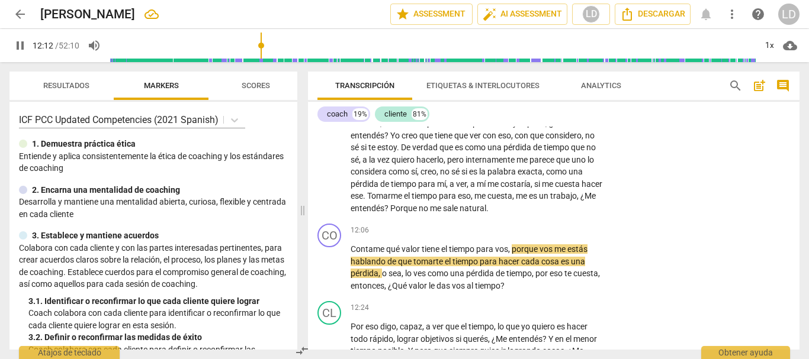
drag, startPoint x: 14, startPoint y: 45, endPoint x: 46, endPoint y: 50, distance: 32.4
click at [15, 45] on span "pause" at bounding box center [20, 45] width 14 height 14
drag, startPoint x: 21, startPoint y: 42, endPoint x: 371, endPoint y: 172, distance: 373.8
click at [21, 43] on span "play_arrow" at bounding box center [20, 45] width 14 height 14
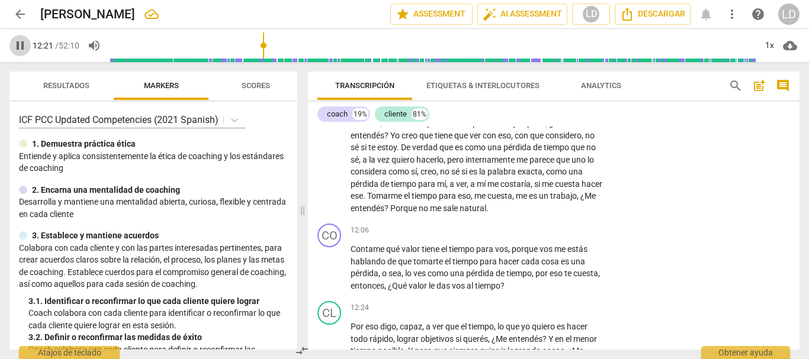
click at [20, 43] on span "pause" at bounding box center [20, 45] width 14 height 14
click at [553, 231] on p "Add competency" at bounding box center [567, 231] width 56 height 11
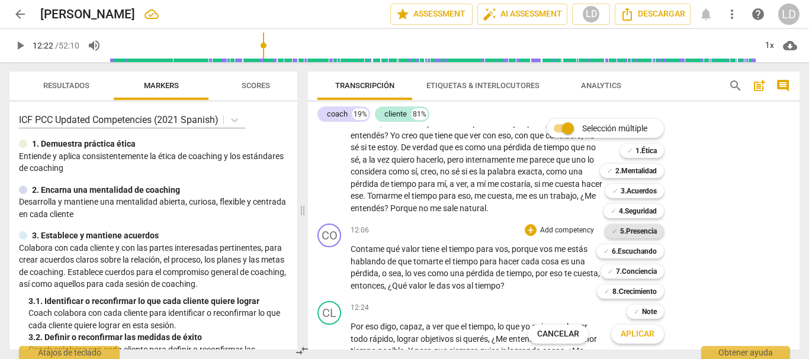
click at [643, 232] on b "5.Presencia" at bounding box center [638, 231] width 37 height 14
click at [644, 250] on b "6.Escuchando" at bounding box center [633, 251] width 45 height 14
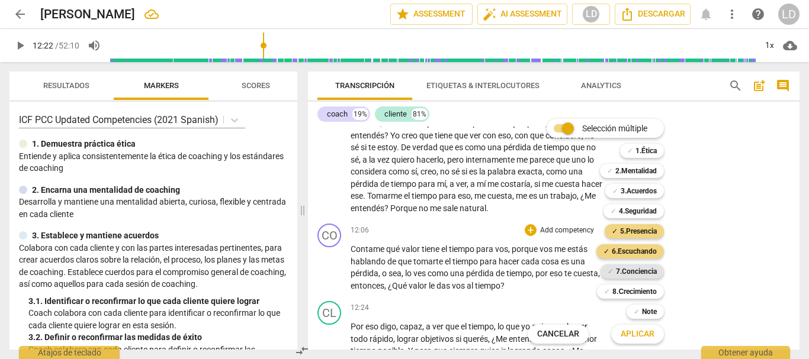
click at [653, 269] on b "7.Conciencia" at bounding box center [636, 272] width 41 height 14
click at [646, 333] on span "Aplicar" at bounding box center [637, 334] width 34 height 12
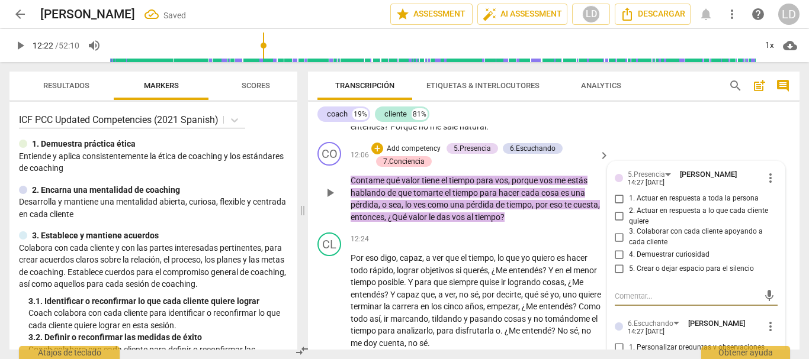
scroll to position [2363, 0]
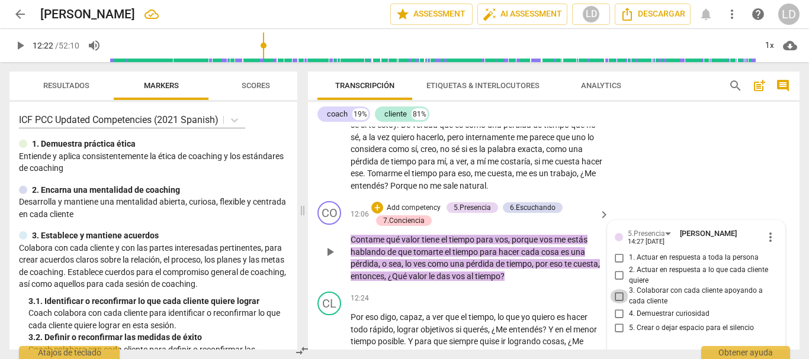
click at [616, 297] on input "3. Colaborar con cada cliente apoyando a cada cliente" at bounding box center [619, 296] width 19 height 14
click at [618, 315] on input "4. Demuestrar curiosidad" at bounding box center [619, 314] width 19 height 14
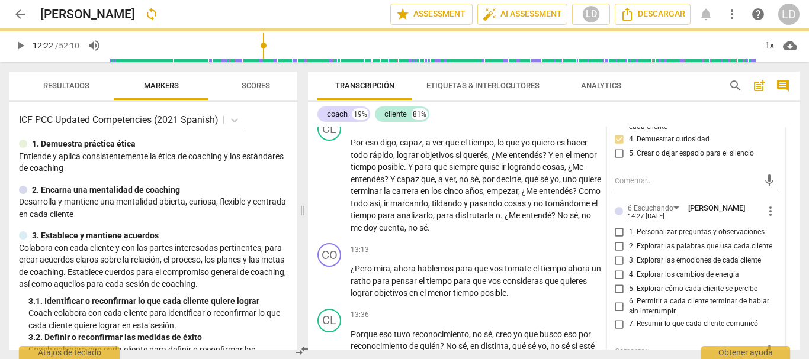
scroll to position [2541, 0]
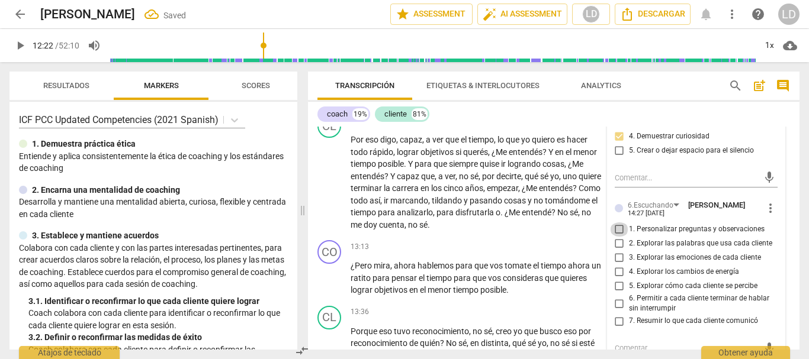
click at [615, 228] on input "1. Personalizar preguntas y observaciones" at bounding box center [619, 230] width 19 height 14
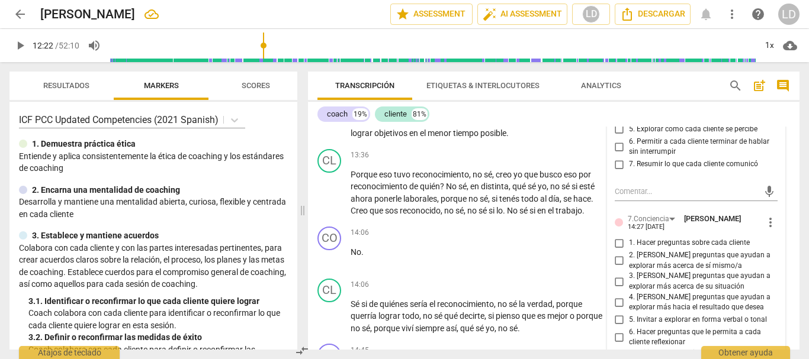
scroll to position [2718, 0]
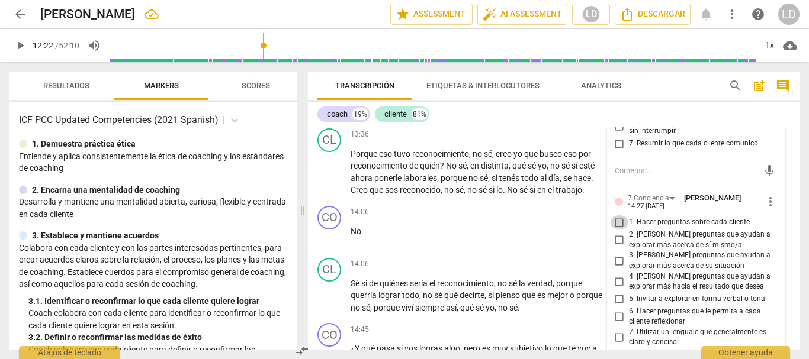
click at [617, 226] on input "1. Hacer preguntas sobre cada cliente" at bounding box center [619, 222] width 19 height 14
click at [616, 241] on input "2. [PERSON_NAME] preguntas que ayudan a explorar más acerca de sí mismo/a" at bounding box center [619, 240] width 19 height 14
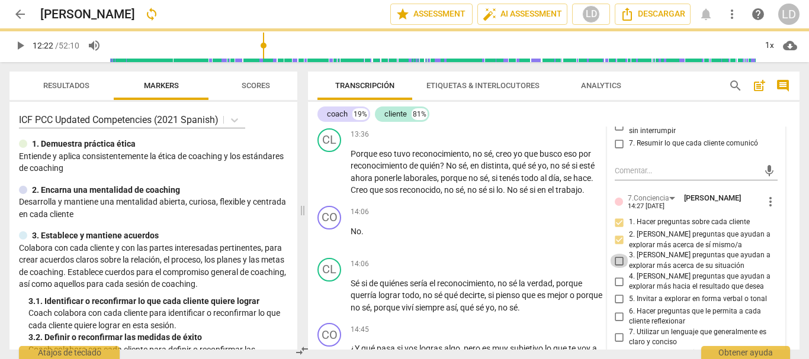
click at [618, 262] on input "3. [PERSON_NAME] preguntas que ayudan a explorar más acerca de su situación" at bounding box center [619, 261] width 19 height 14
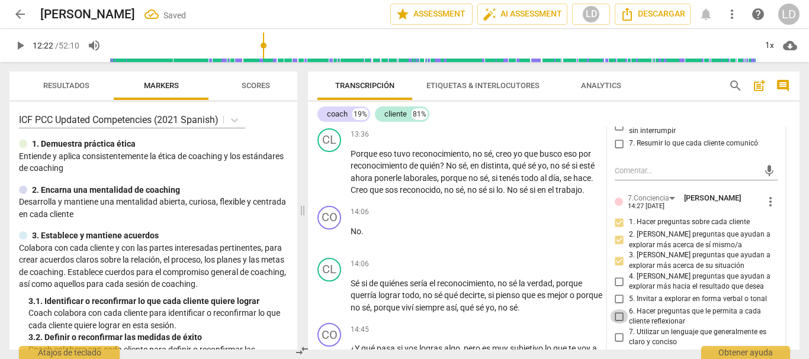
click at [613, 318] on input "6. Hacer preguntas que le permita a cada cliente reflexionar" at bounding box center [619, 317] width 19 height 14
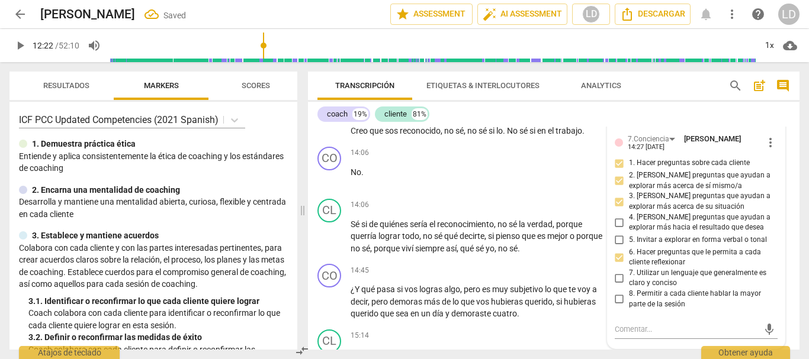
scroll to position [2837, 0]
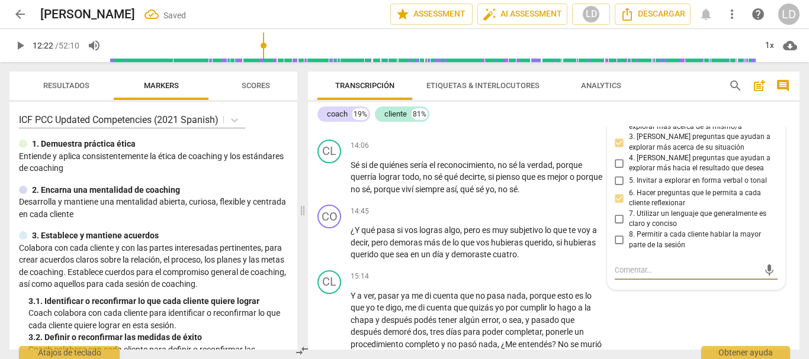
click at [665, 274] on textarea at bounding box center [686, 270] width 144 height 11
click at [641, 272] on textarea at bounding box center [686, 270] width 144 height 11
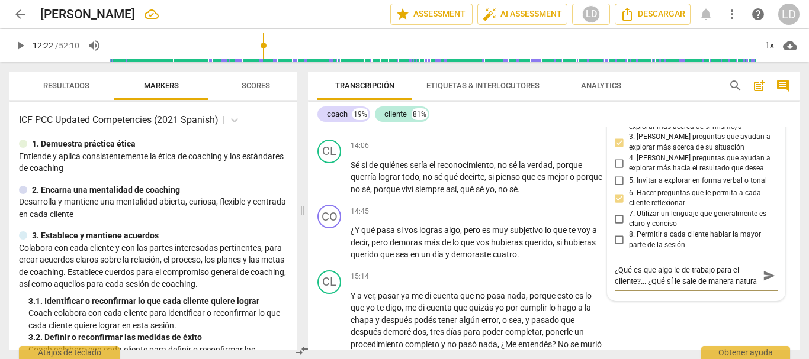
scroll to position [11, 0]
drag, startPoint x: 770, startPoint y: 277, endPoint x: 344, endPoint y: 28, distance: 493.7
click at [771, 277] on span "send" at bounding box center [768, 275] width 13 height 13
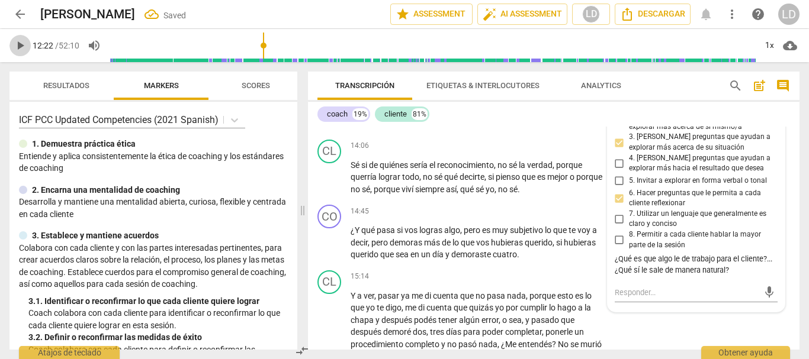
drag, startPoint x: 18, startPoint y: 47, endPoint x: 88, endPoint y: 84, distance: 78.9
click at [18, 47] on span "play_arrow" at bounding box center [20, 45] width 14 height 14
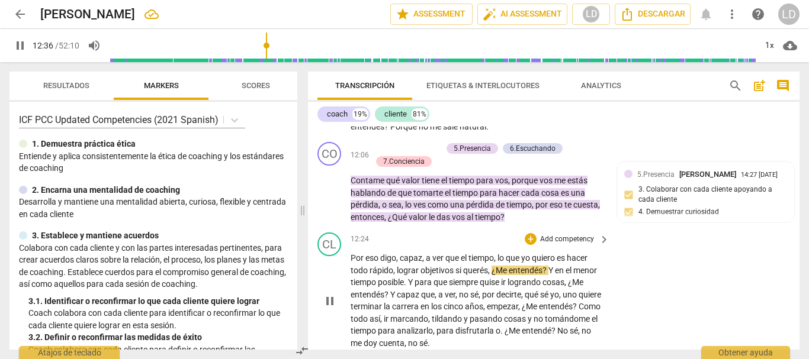
scroll to position [2482, 0]
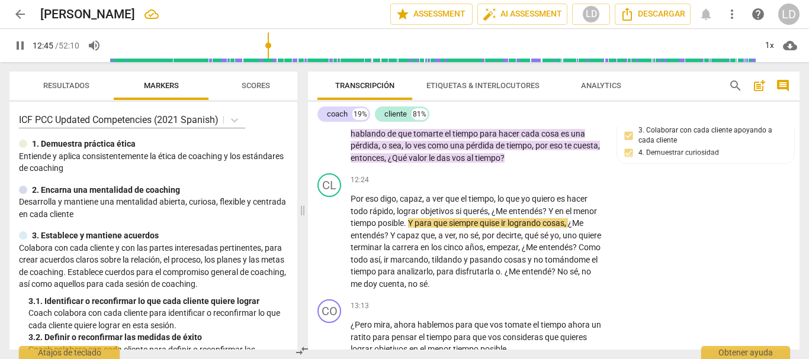
click at [14, 41] on span "pause" at bounding box center [20, 45] width 14 height 14
click at [447, 224] on span "que" at bounding box center [440, 222] width 15 height 9
click at [409, 224] on span "Y" at bounding box center [411, 222] width 7 height 9
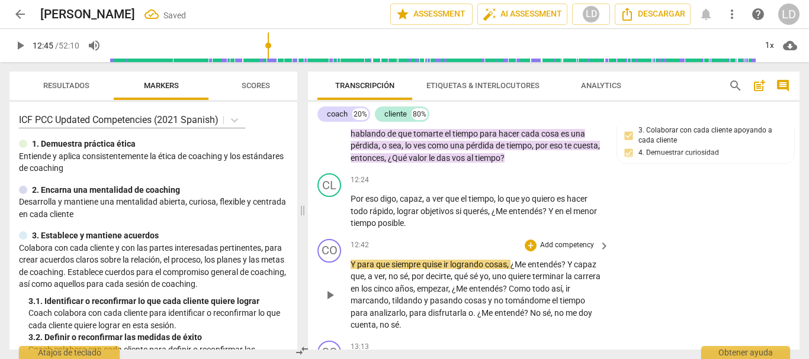
drag, startPoint x: 391, startPoint y: 267, endPoint x: 443, endPoint y: 265, distance: 52.1
click at [391, 267] on span "que" at bounding box center [383, 264] width 15 height 9
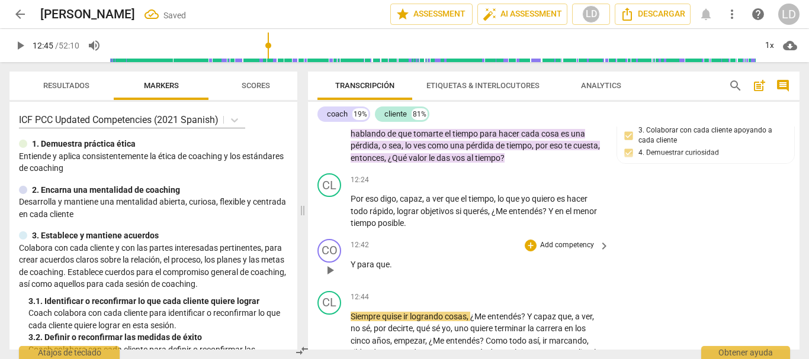
click at [565, 244] on p "Add competency" at bounding box center [567, 245] width 56 height 11
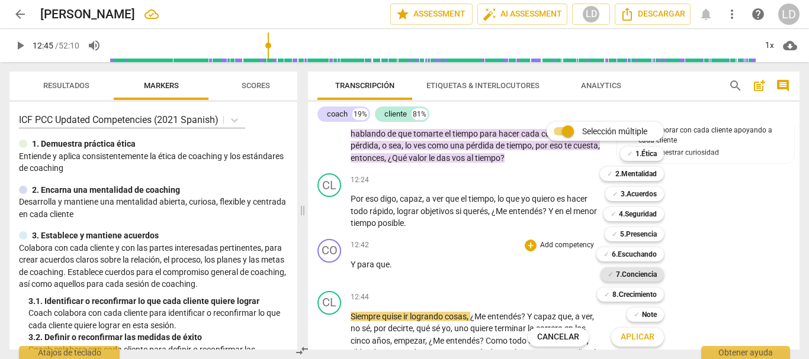
click at [623, 272] on b "7.Conciencia" at bounding box center [636, 275] width 41 height 14
click at [646, 337] on span "Aplicar" at bounding box center [637, 337] width 34 height 12
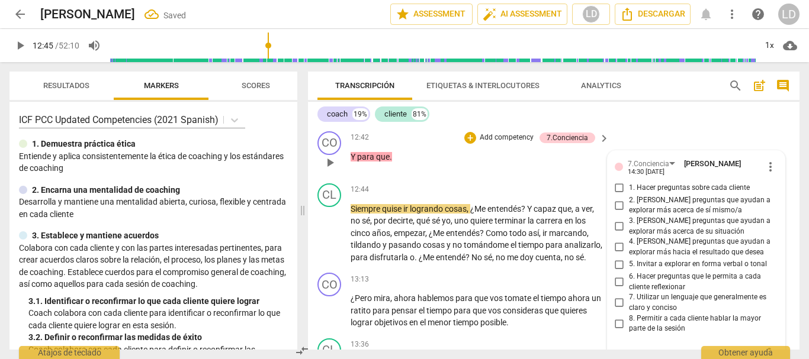
scroll to position [2588, 0]
click at [617, 207] on input "2. [PERSON_NAME] preguntas que ayudan a explorar más acerca de sí mismo/a" at bounding box center [619, 206] width 19 height 14
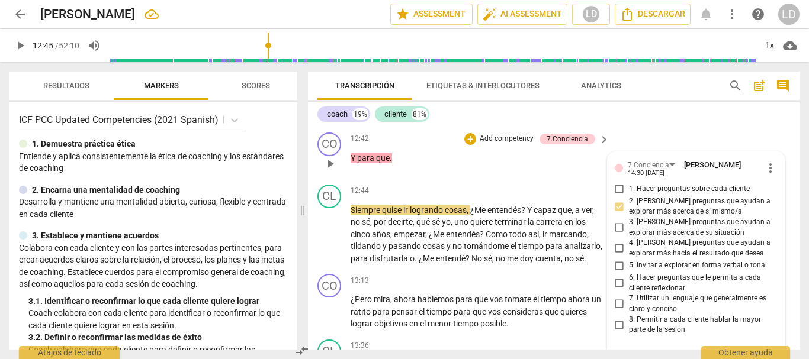
click at [615, 225] on input "3. [PERSON_NAME] preguntas que ayudan a explorar más acerca de su situación" at bounding box center [619, 228] width 19 height 14
click at [615, 284] on input "6. Hacer preguntas que le permita a cada cliente reflexionar" at bounding box center [619, 283] width 19 height 14
click at [787, 235] on div "CL play_arrow pause 12:44 + Add competency keyboard_arrow_right Siempre quise i…" at bounding box center [553, 225] width 491 height 90
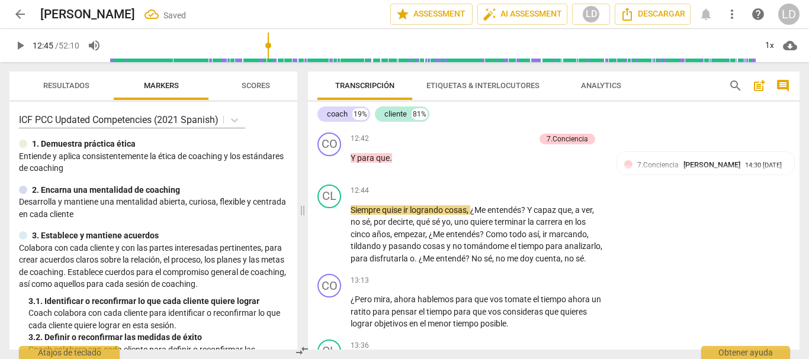
click at [21, 40] on span "play_arrow" at bounding box center [20, 45] width 14 height 14
click at [453, 317] on span "tiempo" at bounding box center [439, 311] width 27 height 9
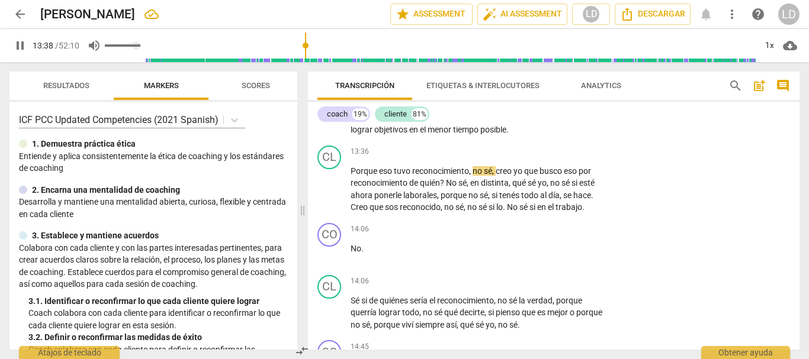
scroll to position [2775, 0]
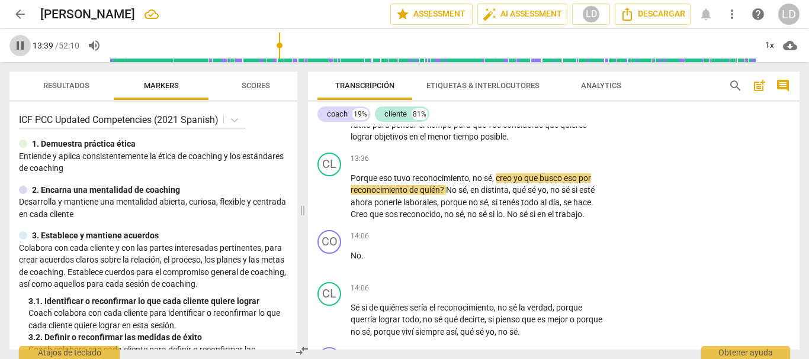
click at [17, 42] on span "pause" at bounding box center [20, 45] width 14 height 14
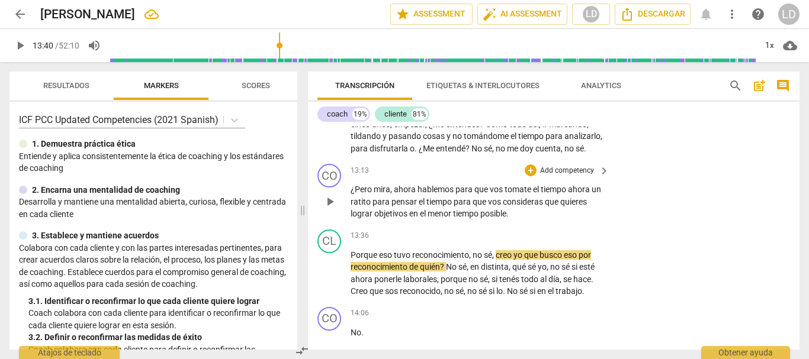
scroll to position [2657, 0]
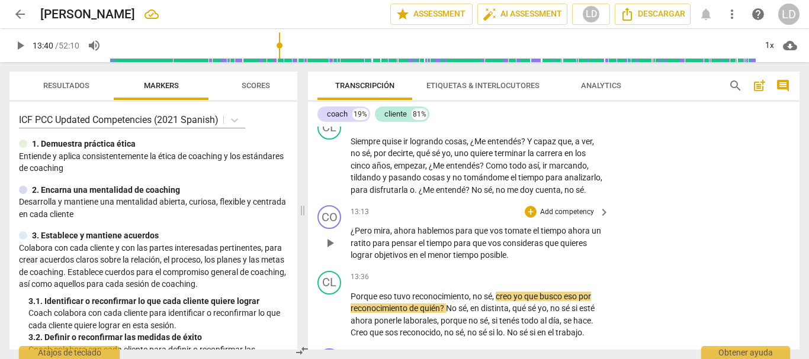
click at [453, 248] on span "tiempo" at bounding box center [439, 243] width 27 height 9
click at [467, 248] on span "para" at bounding box center [464, 243] width 19 height 9
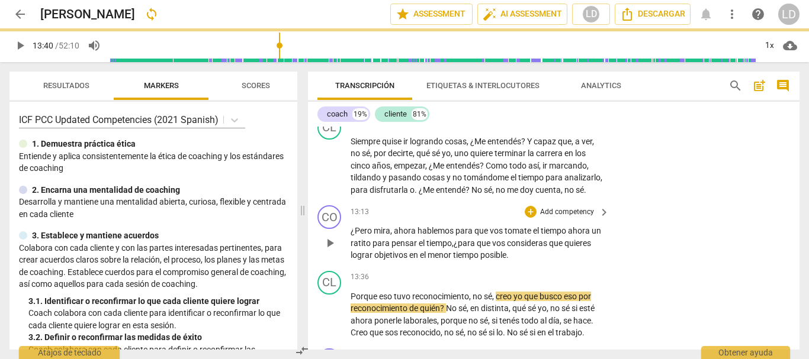
click at [542, 262] on p "¿Pero mira , ahora hablemos para que vos tomate el tiempo ahora un ratito para …" at bounding box center [476, 243] width 253 height 37
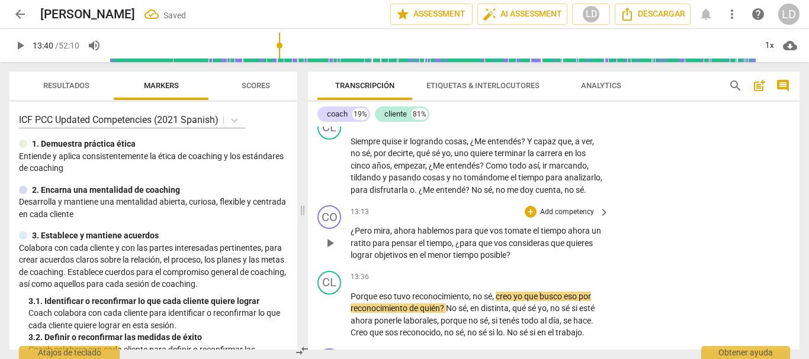
click at [554, 218] on p "Add competency" at bounding box center [567, 212] width 56 height 11
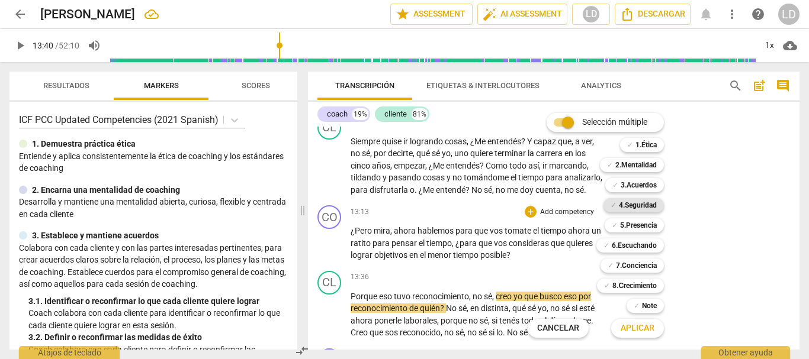
click at [627, 203] on b "4.Seguridad" at bounding box center [638, 205] width 38 height 14
click at [627, 228] on b "5.Presencia" at bounding box center [638, 225] width 37 height 14
click at [629, 249] on b "6.Escuchando" at bounding box center [633, 246] width 45 height 14
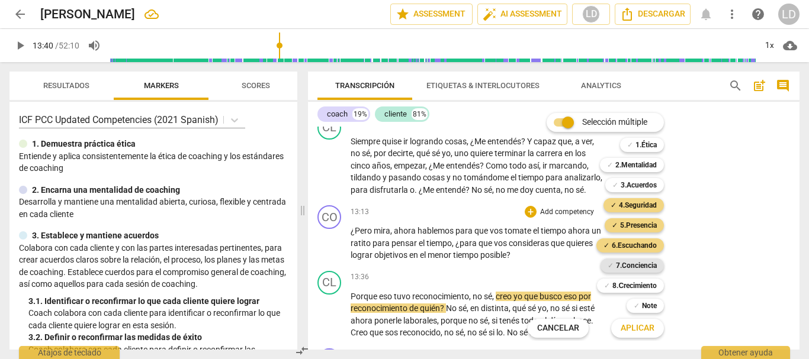
click at [630, 269] on b "7.Conciencia" at bounding box center [636, 266] width 41 height 14
click at [644, 329] on span "Aplicar" at bounding box center [637, 329] width 34 height 12
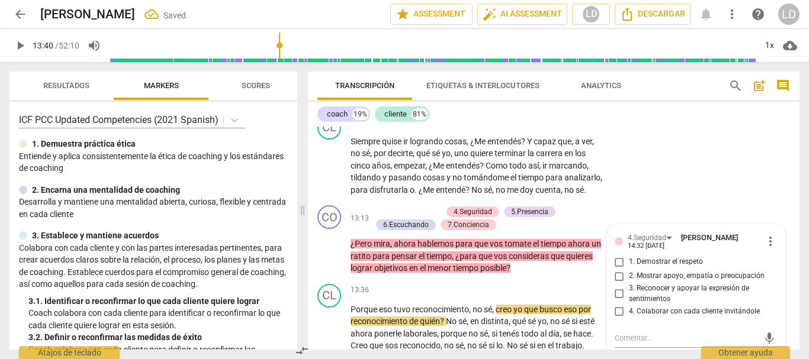
scroll to position [2663, 0]
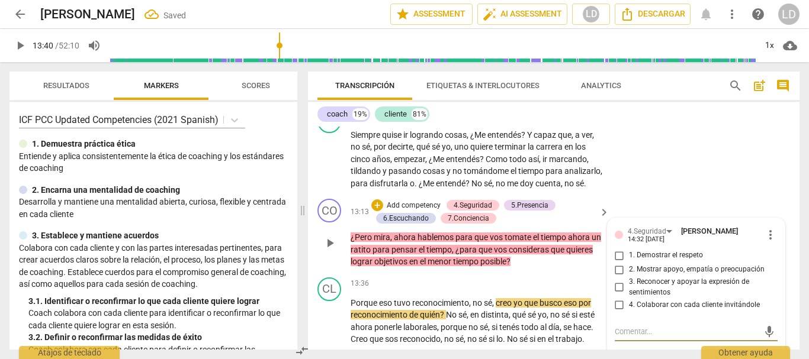
click at [616, 263] on input "1. Demostrar el respeto" at bounding box center [619, 256] width 19 height 14
click at [613, 277] on input "2. Mostrar apoyo, empatía o preocupación" at bounding box center [619, 270] width 19 height 14
click at [616, 277] on input "2. Mostrar apoyo, empatía o preocupación" at bounding box center [619, 270] width 19 height 14
click at [612, 277] on input "2. Mostrar apoyo, empatía o preocupación" at bounding box center [619, 270] width 19 height 14
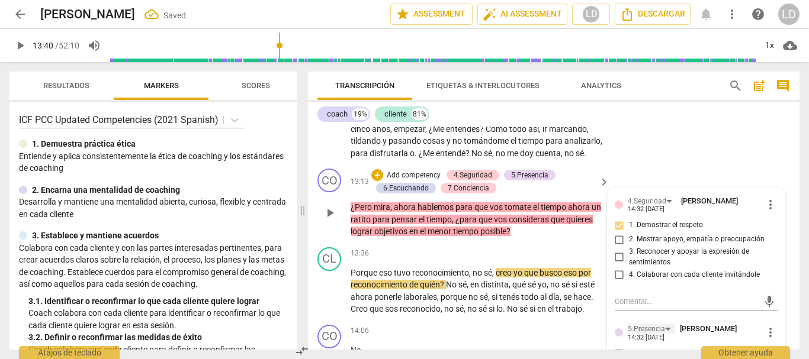
scroll to position [2723, 0]
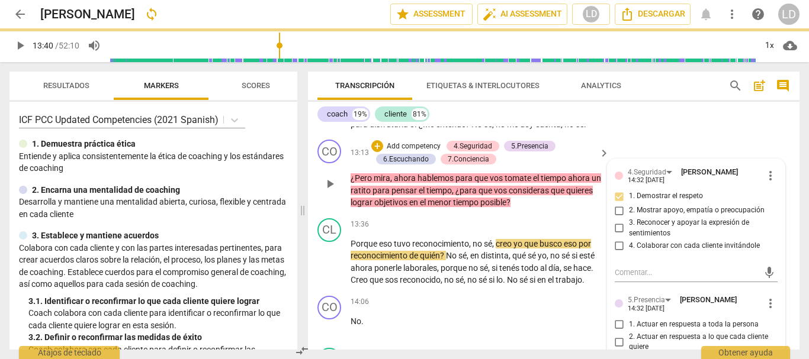
click at [617, 253] on input "4. Colaborar con cada cliente invitándole" at bounding box center [619, 246] width 19 height 14
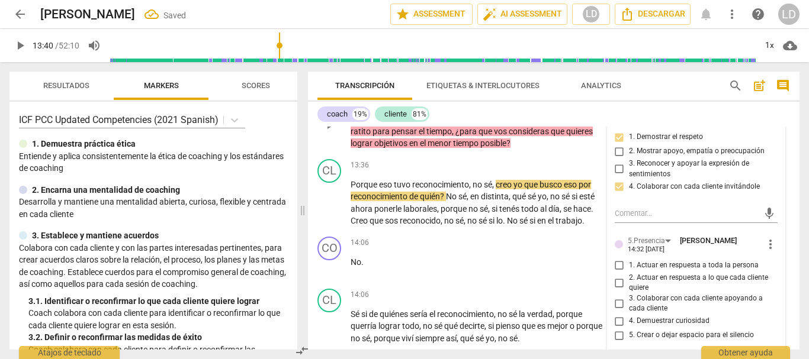
scroll to position [2841, 0]
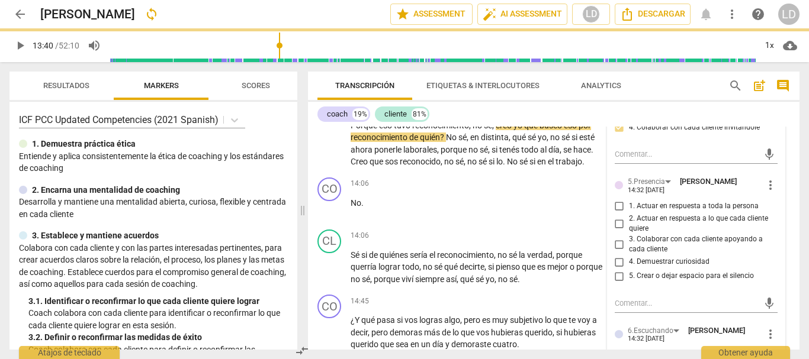
drag, startPoint x: 616, startPoint y: 219, endPoint x: 616, endPoint y: 243, distance: 24.3
click at [616, 214] on input "1. Actuar en respuesta a toda la persona" at bounding box center [619, 206] width 19 height 14
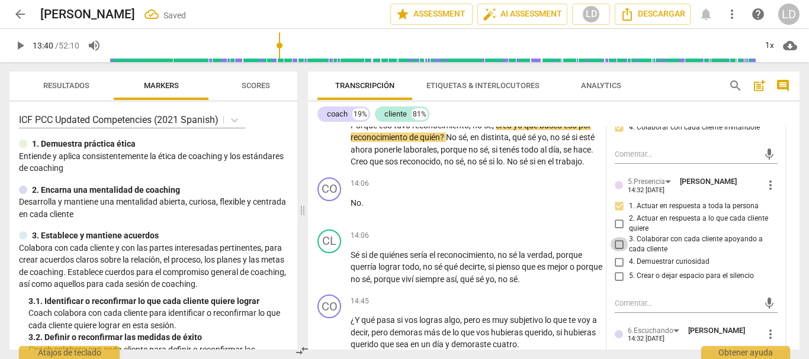
click at [619, 252] on input "3. Colaborar con cada cliente apoyando a cada cliente" at bounding box center [619, 244] width 19 height 14
click at [616, 269] on input "4. Demuestrar curiosidad" at bounding box center [619, 262] width 19 height 14
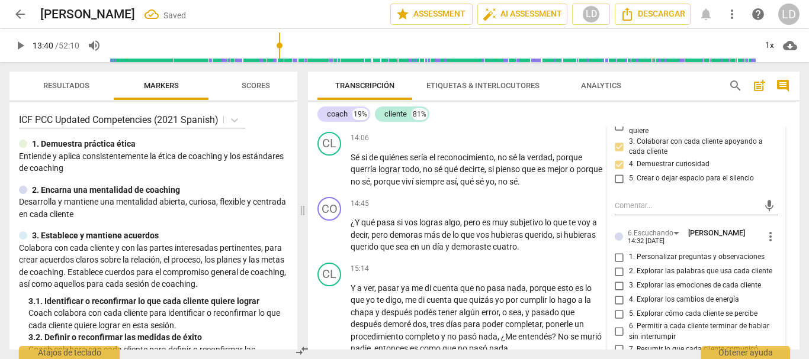
scroll to position [2959, 0]
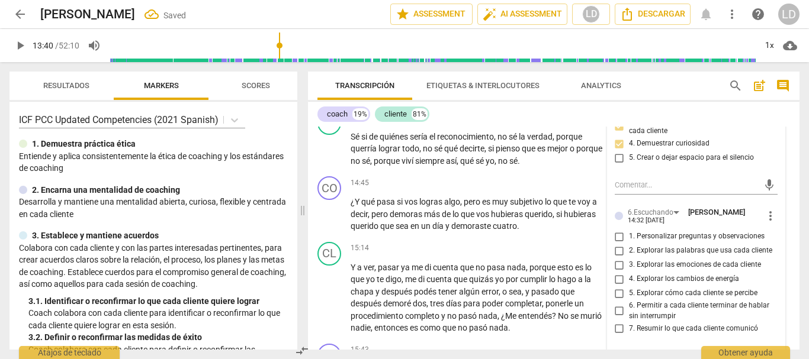
click at [617, 244] on input "1. Personalizar preguntas y observaciones" at bounding box center [619, 237] width 19 height 14
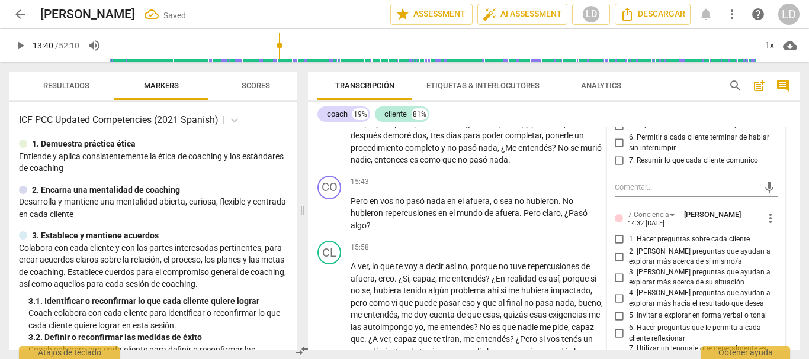
scroll to position [3196, 0]
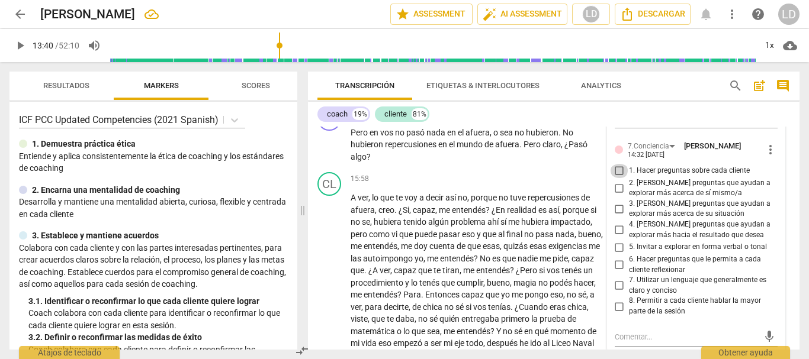
click at [616, 178] on input "1. Hacer preguntas sobre cada cliente" at bounding box center [619, 171] width 19 height 14
click at [614, 195] on input "2. [PERSON_NAME] preguntas que ayudan a explorar más acerca de sí mismo/a" at bounding box center [619, 188] width 19 height 14
click at [613, 216] on input "3. [PERSON_NAME] preguntas que ayudan a explorar más acerca de su situación" at bounding box center [619, 209] width 19 height 14
click at [614, 272] on input "6. Hacer preguntas que le permita a cada cliente reflexionar" at bounding box center [619, 265] width 19 height 14
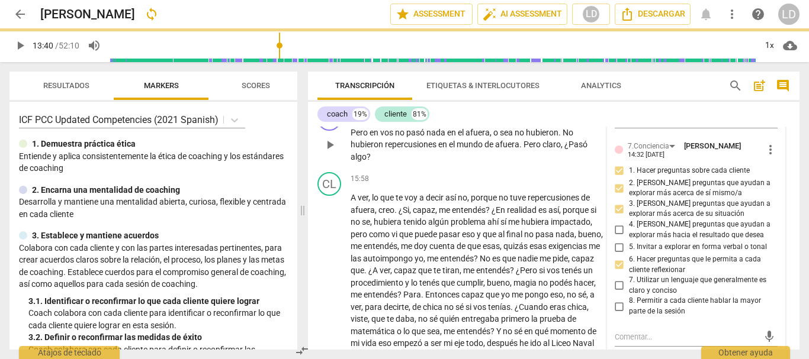
click at [785, 146] on div "CO play_arrow pause 15:43 + Add competency keyboard_arrow_right Pero en vos no …" at bounding box center [553, 135] width 491 height 66
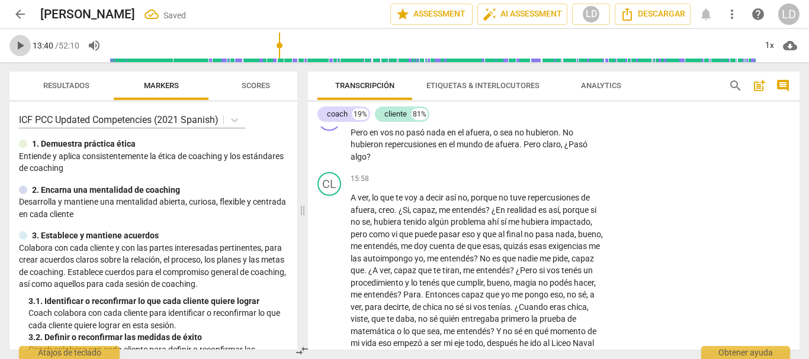
click at [12, 41] on span "play_arrow" at bounding box center [19, 45] width 21 height 14
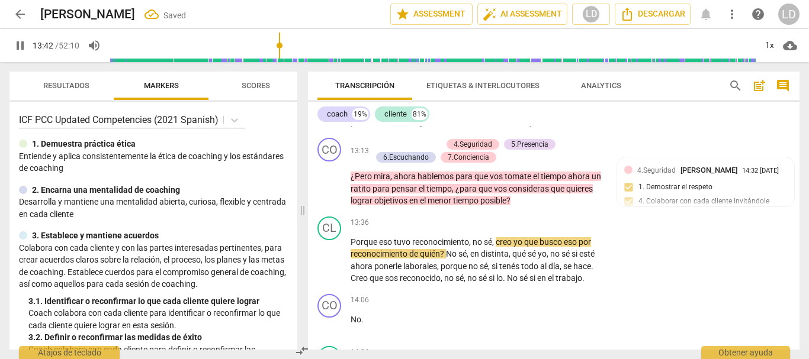
scroll to position [2723, 0]
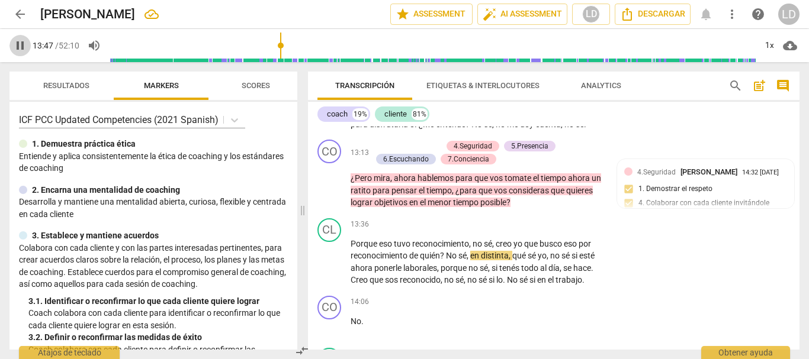
click at [19, 38] on button "pause" at bounding box center [19, 45] width 21 height 21
click at [279, 45] on input "range" at bounding box center [432, 46] width 646 height 38
click at [22, 43] on span "play_arrow" at bounding box center [20, 45] width 14 height 14
click at [20, 44] on span "pause" at bounding box center [20, 45] width 14 height 14
click at [350, 260] on span "reconocimiento" at bounding box center [379, 255] width 59 height 9
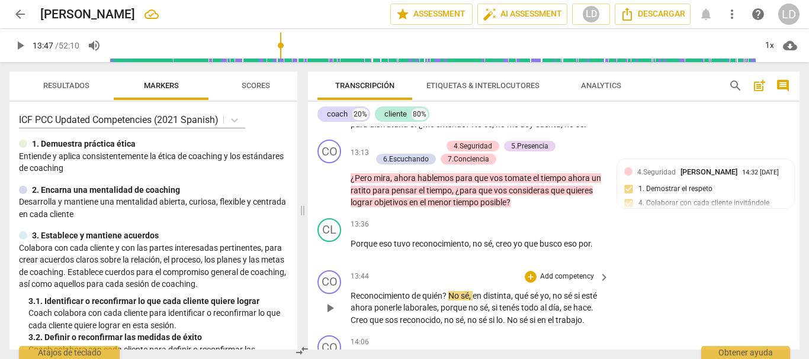
click at [351, 301] on span "Reconocimiento" at bounding box center [380, 295] width 61 height 9
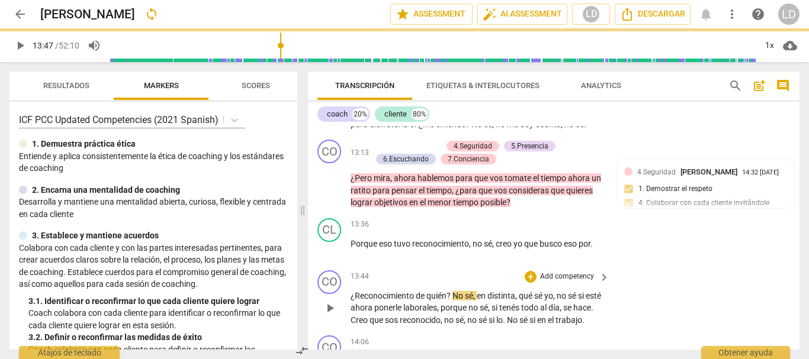
click at [455, 301] on span "No" at bounding box center [458, 295] width 12 height 9
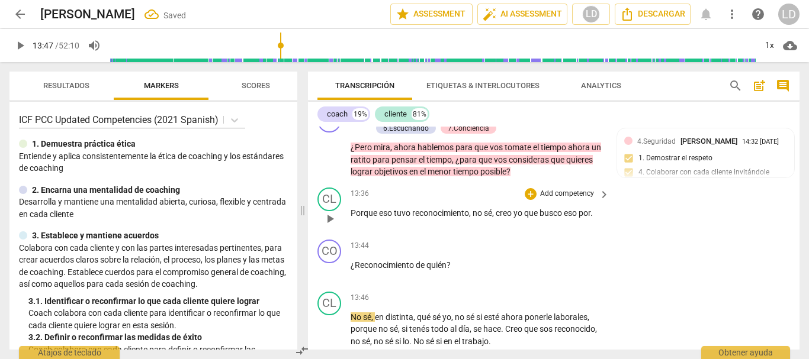
scroll to position [2782, 0]
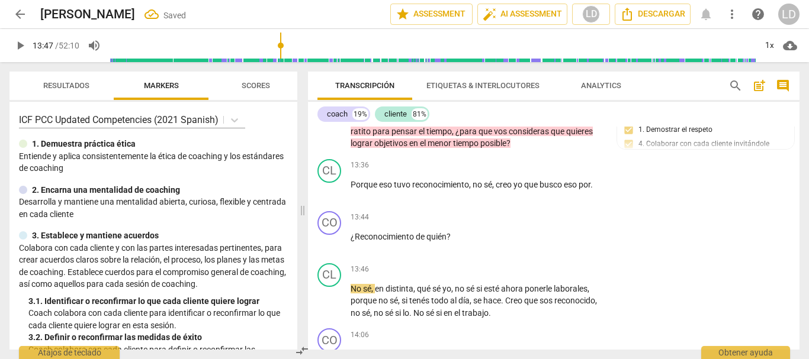
click at [18, 37] on button "play_arrow" at bounding box center [19, 45] width 21 height 21
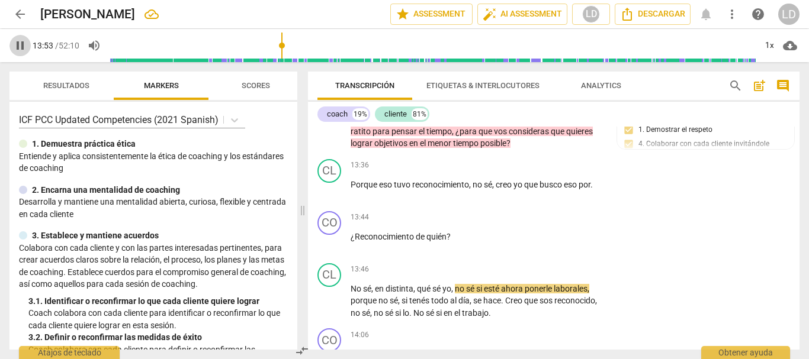
click at [20, 44] on span "pause" at bounding box center [20, 45] width 14 height 14
click at [569, 224] on div "+ Add competency" at bounding box center [559, 218] width 70 height 12
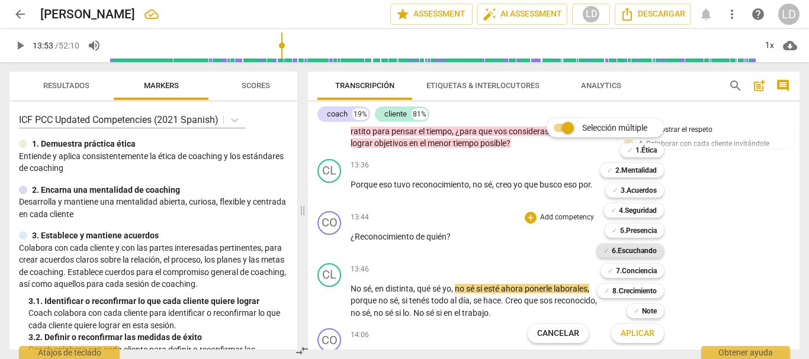
click at [639, 251] on b "6.Escuchando" at bounding box center [633, 251] width 45 height 14
click at [638, 272] on b "7.Conciencia" at bounding box center [636, 271] width 41 height 14
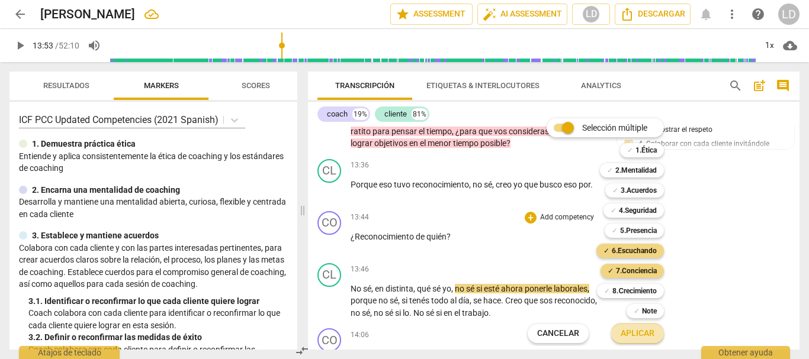
click at [640, 332] on span "Aplicar" at bounding box center [637, 334] width 34 height 12
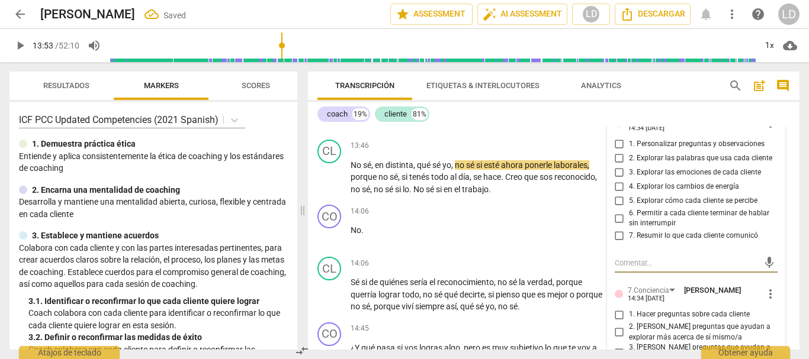
scroll to position [2885, 0]
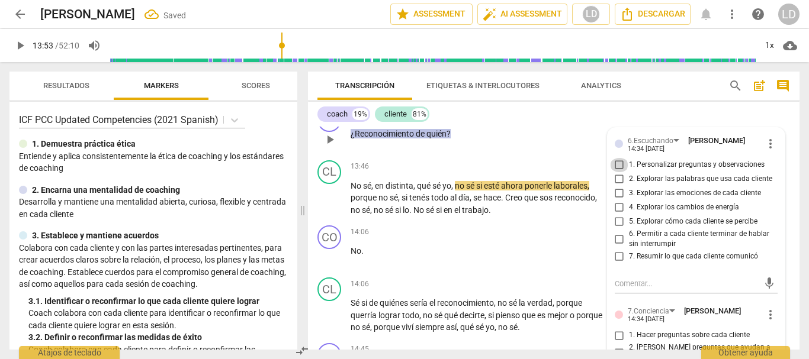
click at [616, 172] on input "1. Personalizar preguntas y observaciones" at bounding box center [619, 165] width 19 height 14
click at [615, 186] on input "2. Explorar las palabras que usa cada cliente" at bounding box center [619, 179] width 19 height 14
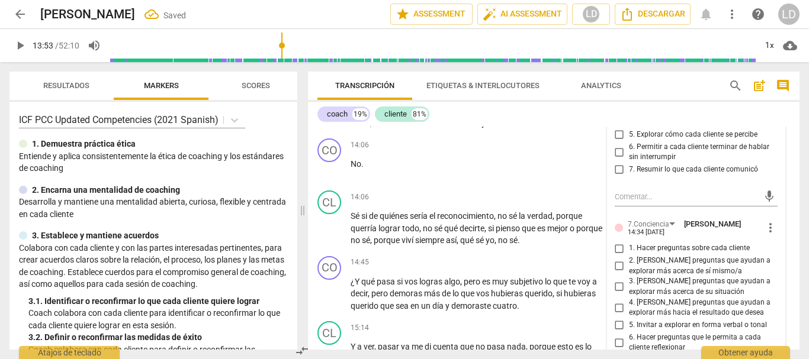
scroll to position [2944, 0]
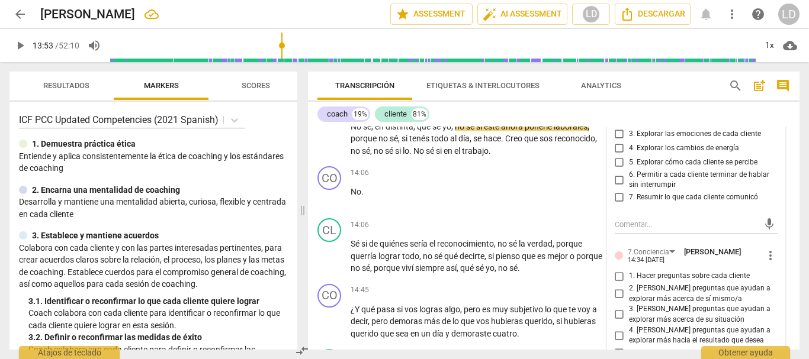
click at [613, 284] on input "1. Hacer preguntas sobre cada cliente" at bounding box center [619, 276] width 19 height 14
click at [617, 301] on input "2. [PERSON_NAME] preguntas que ayudan a explorar más acerca de sí mismo/a" at bounding box center [619, 294] width 19 height 14
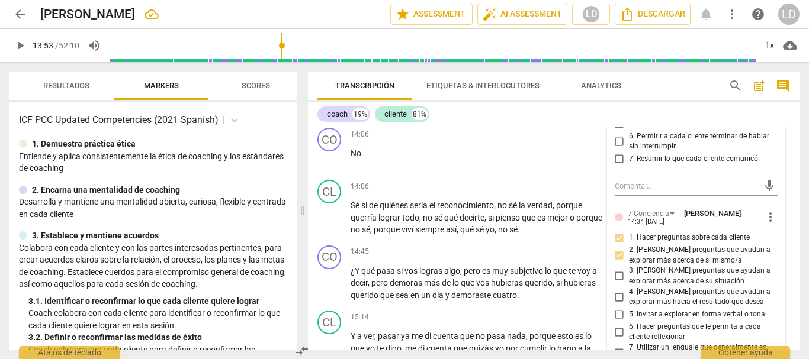
scroll to position [3003, 0]
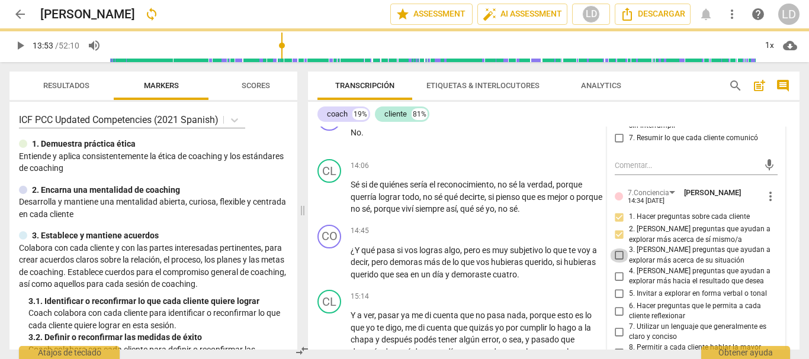
click at [613, 263] on input "3. [PERSON_NAME] preguntas que ayudan a explorar más acerca de su situación" at bounding box center [619, 256] width 19 height 14
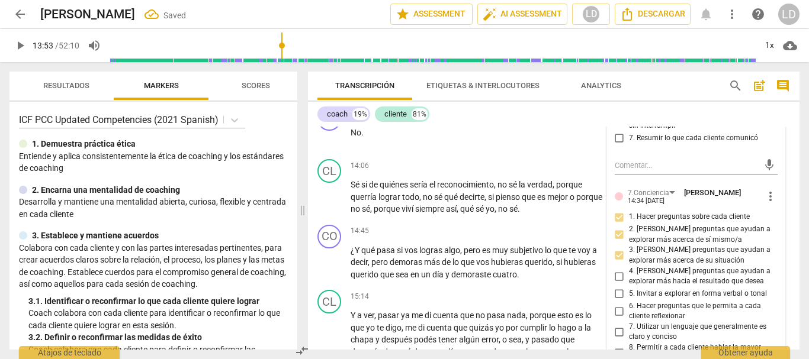
scroll to position [3062, 0]
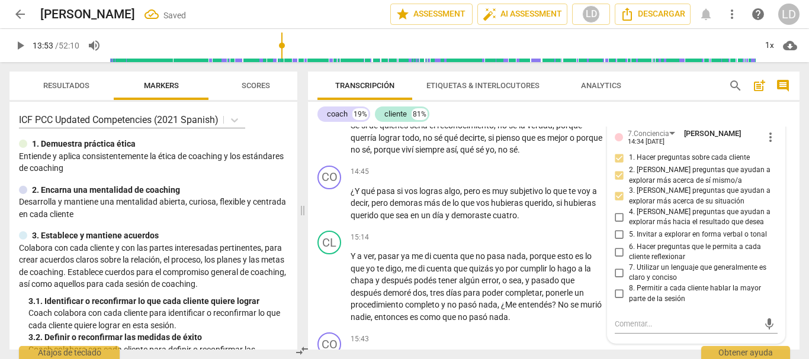
click at [616, 259] on input "6. Hacer preguntas que le permita a cada cliente reflexionar" at bounding box center [619, 252] width 19 height 14
click at [784, 227] on div "CO play_arrow pause 14:45 + Add competency keyboard_arrow_right ¿Y qué pasa si …" at bounding box center [553, 194] width 491 height 66
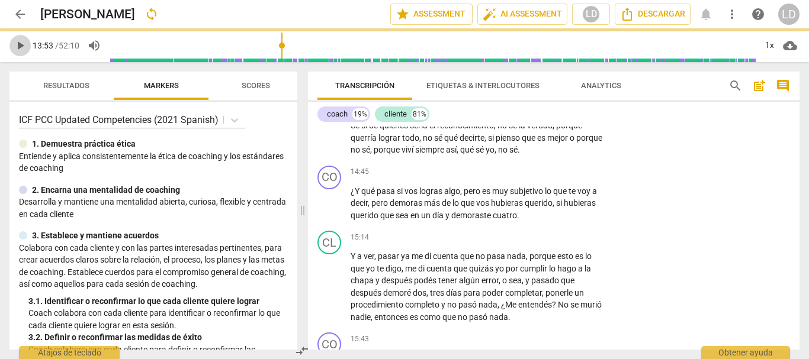
click at [22, 45] on span "play_arrow" at bounding box center [20, 45] width 14 height 14
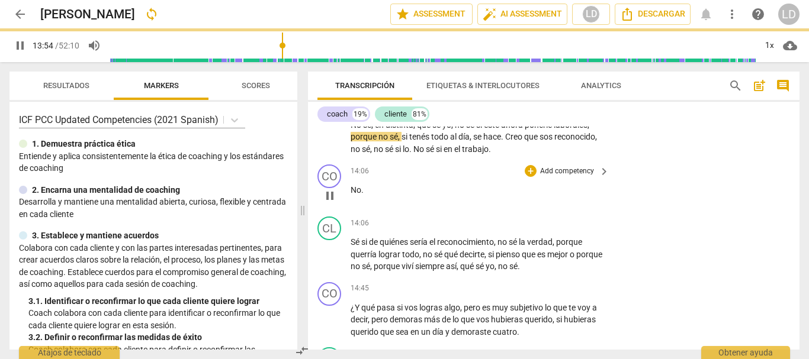
scroll to position [2944, 0]
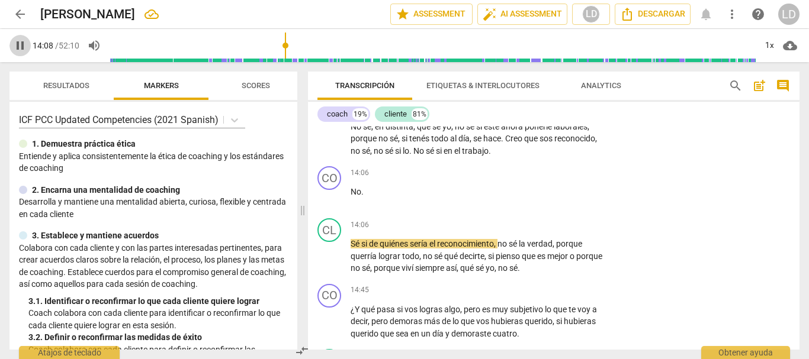
click at [15, 44] on span "pause" at bounding box center [20, 45] width 14 height 14
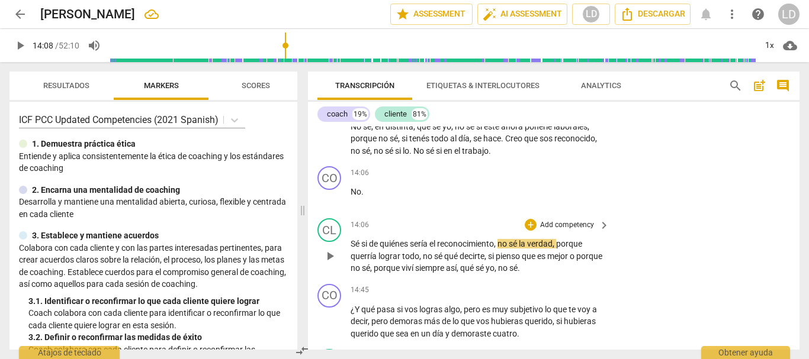
drag, startPoint x: 351, startPoint y: 253, endPoint x: 379, endPoint y: 259, distance: 28.9
click at [350, 249] on span "Sé" at bounding box center [355, 243] width 11 height 9
click at [352, 197] on span "No" at bounding box center [355, 191] width 11 height 9
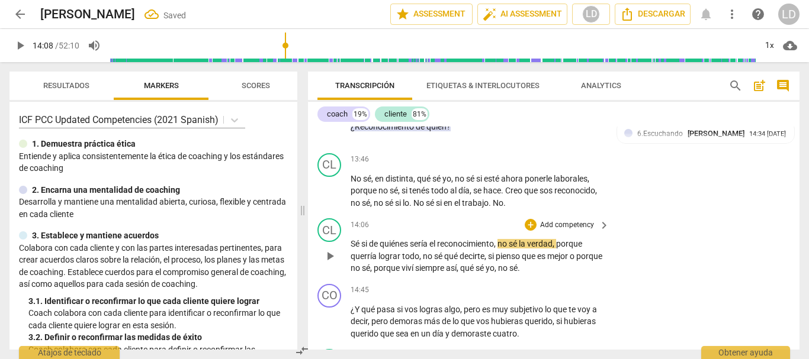
click at [350, 249] on span "Sé" at bounding box center [355, 243] width 11 height 9
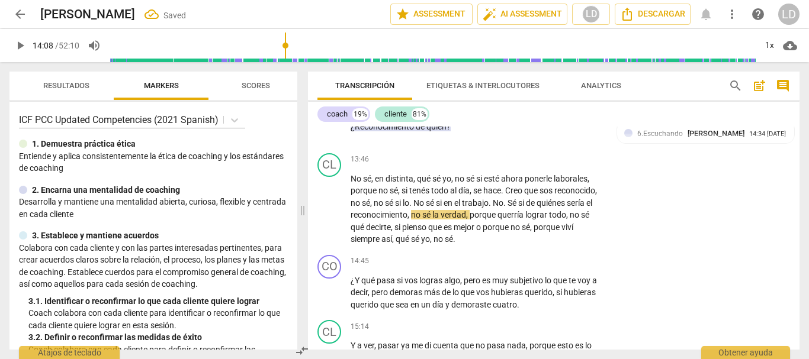
click at [19, 41] on span "play_arrow" at bounding box center [20, 45] width 14 height 14
click at [24, 42] on span "pause" at bounding box center [20, 45] width 14 height 14
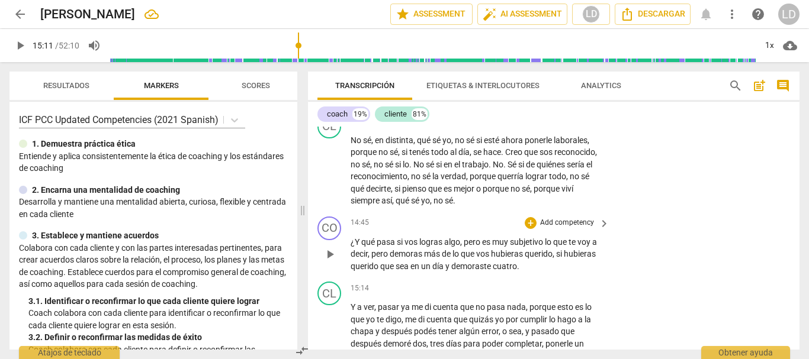
scroll to position [2951, 0]
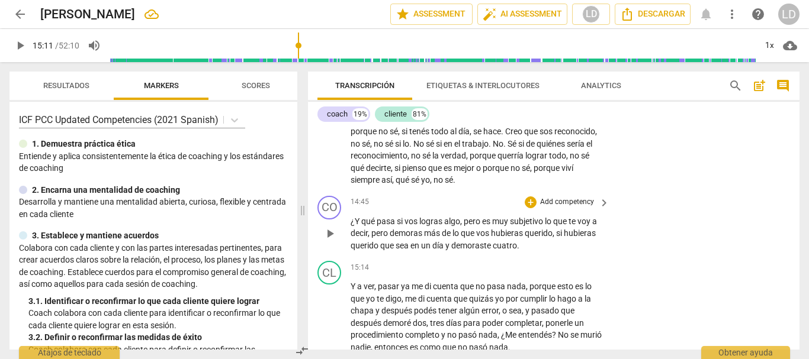
click at [563, 208] on p "Add competency" at bounding box center [567, 202] width 56 height 11
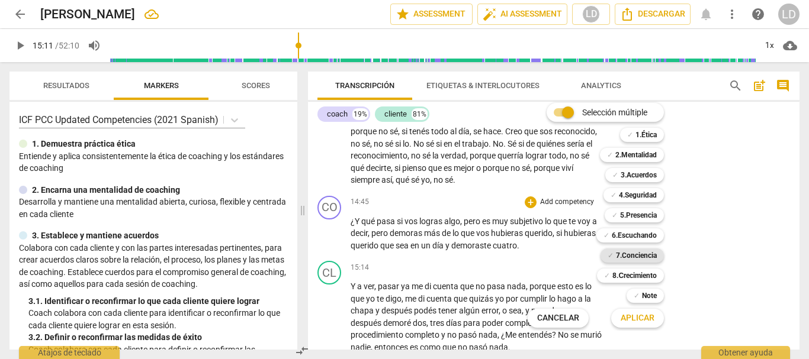
click at [660, 255] on div "✓ 7.Conciencia" at bounding box center [631, 256] width 63 height 14
click at [624, 320] on span "Aplicar" at bounding box center [637, 319] width 34 height 12
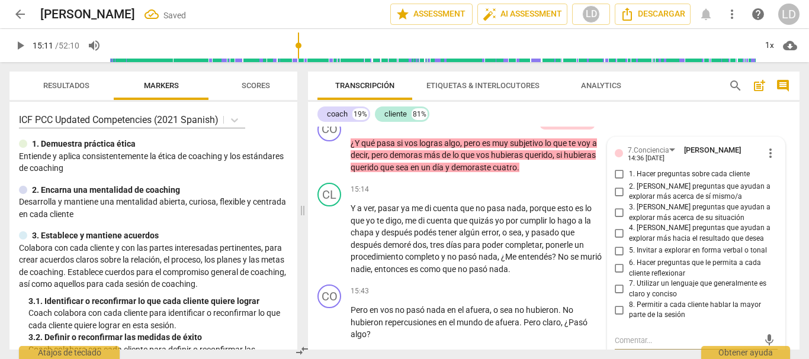
scroll to position [3027, 0]
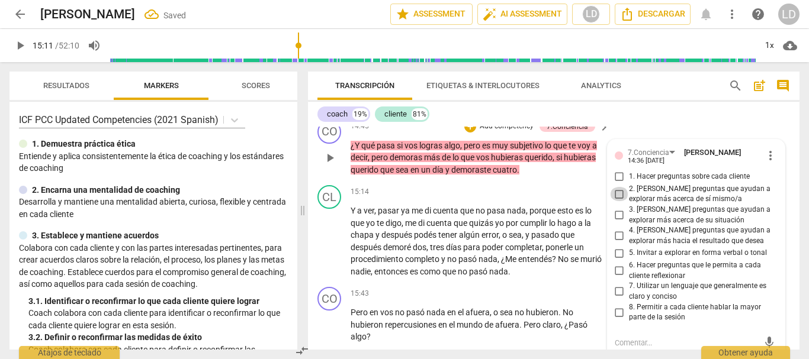
click at [617, 201] on input "2. [PERSON_NAME] preguntas que ayudan a explorar más acerca de sí mismo/a" at bounding box center [619, 194] width 19 height 14
click at [615, 223] on input "3. [PERSON_NAME] preguntas que ayudan a explorar más acerca de su situación" at bounding box center [619, 215] width 19 height 14
click at [743, 131] on div "CO play_arrow pause 14:45 + Add competency 7.Conciencia keyboard_arrow_right ¿Y…" at bounding box center [553, 148] width 491 height 66
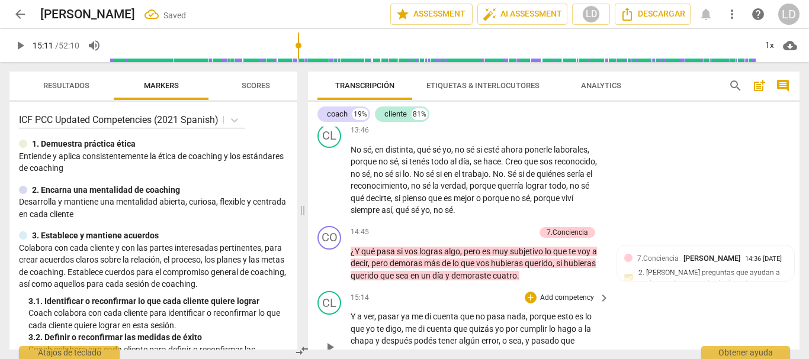
scroll to position [2908, 0]
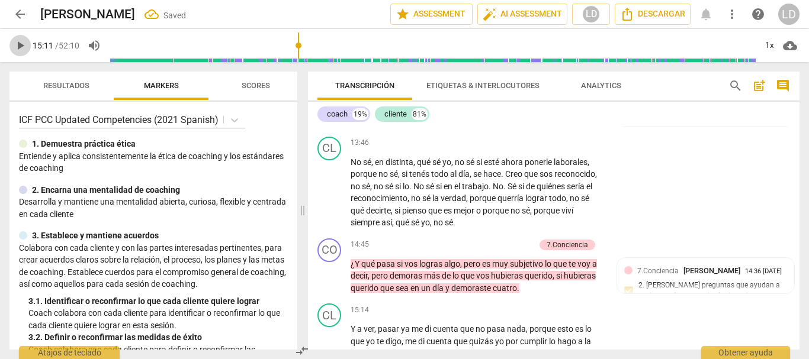
click at [16, 39] on span "play_arrow" at bounding box center [20, 45] width 14 height 14
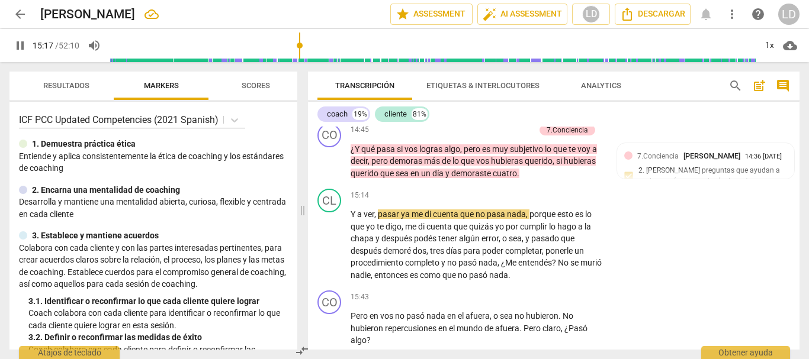
scroll to position [3027, 0]
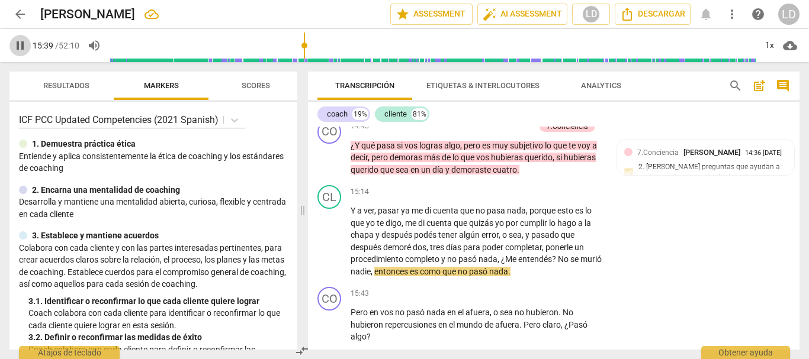
click at [19, 44] on span "pause" at bounding box center [20, 45] width 14 height 14
click at [24, 48] on span "play_arrow" at bounding box center [20, 45] width 14 height 14
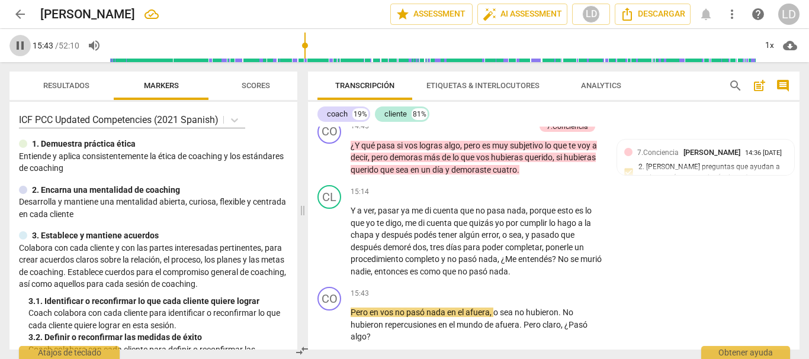
click at [19, 40] on span "pause" at bounding box center [20, 45] width 14 height 14
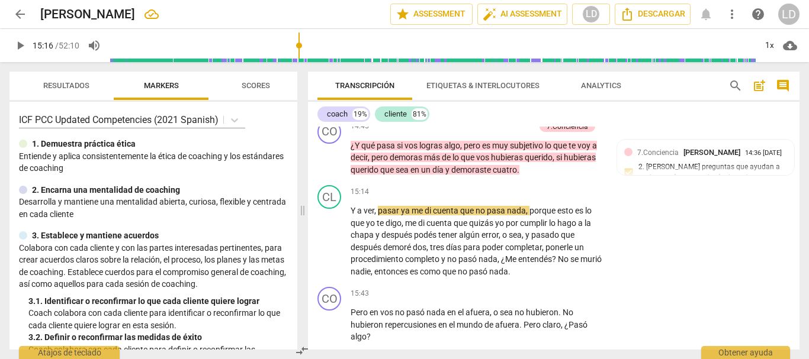
drag, startPoint x: 307, startPoint y: 44, endPoint x: 301, endPoint y: 44, distance: 6.5
click at [301, 44] on input "range" at bounding box center [432, 46] width 646 height 38
click at [22, 38] on span "play_arrow" at bounding box center [20, 45] width 14 height 14
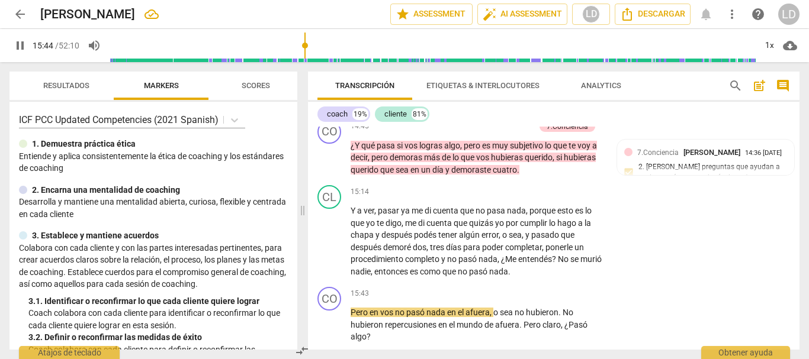
drag, startPoint x: 25, startPoint y: 42, endPoint x: 76, endPoint y: 60, distance: 53.9
click at [26, 42] on span "pause" at bounding box center [20, 45] width 14 height 14
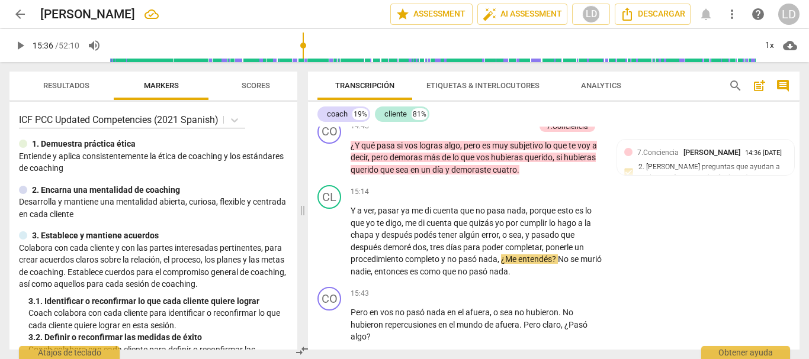
click at [304, 47] on input "range" at bounding box center [432, 46] width 646 height 38
click at [20, 40] on span "play_arrow" at bounding box center [20, 45] width 14 height 14
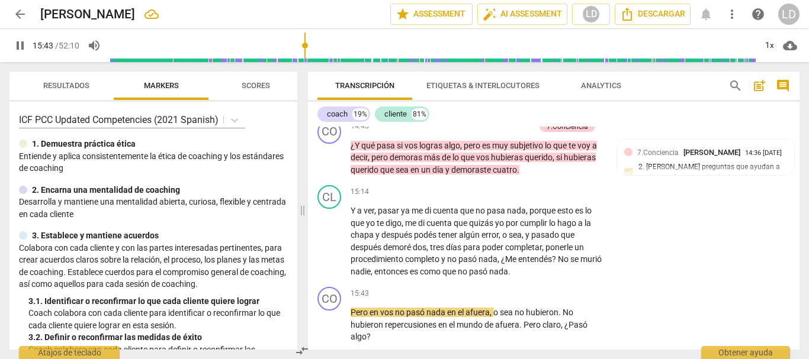
click at [21, 45] on span "pause" at bounding box center [20, 45] width 14 height 14
click at [15, 46] on span "play_arrow" at bounding box center [20, 45] width 14 height 14
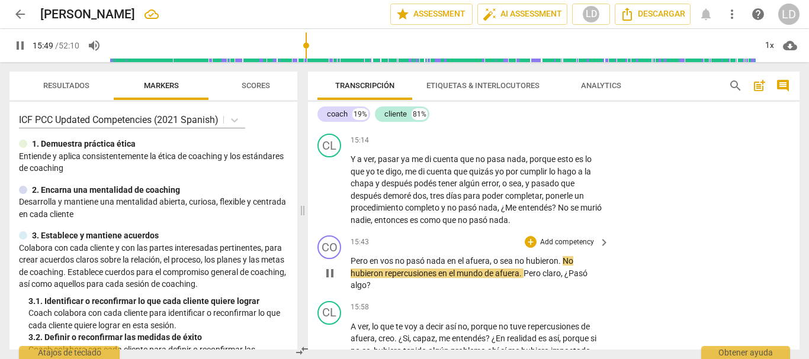
scroll to position [3086, 0]
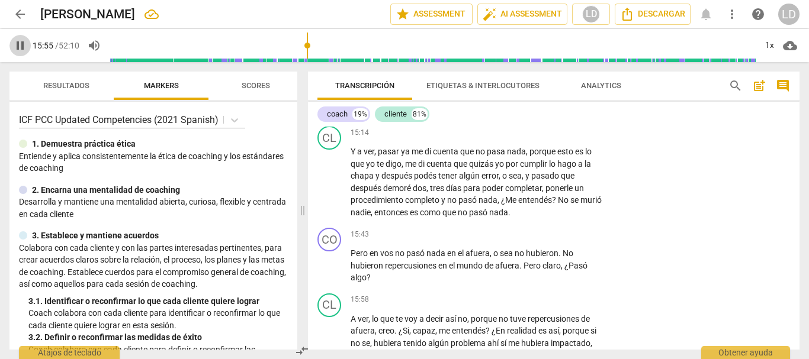
click at [17, 43] on span "pause" at bounding box center [20, 45] width 14 height 14
click at [563, 240] on p "Add competency" at bounding box center [567, 235] width 56 height 11
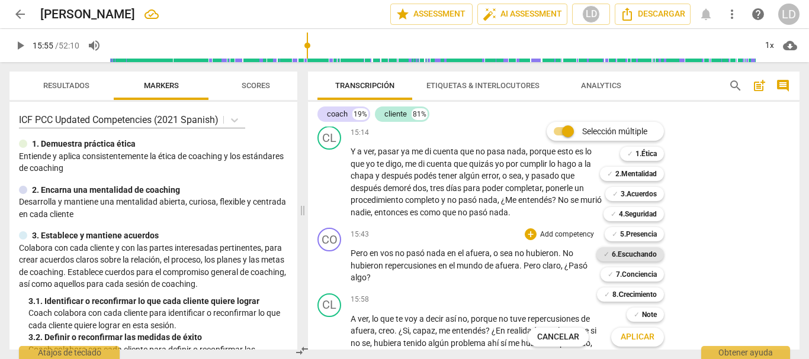
click at [639, 255] on b "6.Escuchando" at bounding box center [633, 254] width 45 height 14
click at [642, 275] on b "7.Conciencia" at bounding box center [636, 275] width 41 height 14
click at [640, 233] on b "5.Presencia" at bounding box center [638, 234] width 37 height 14
click at [646, 336] on span "Aplicar" at bounding box center [637, 337] width 34 height 12
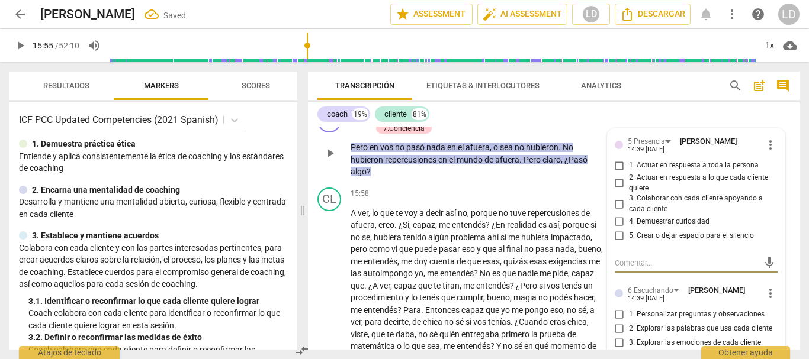
scroll to position [3184, 0]
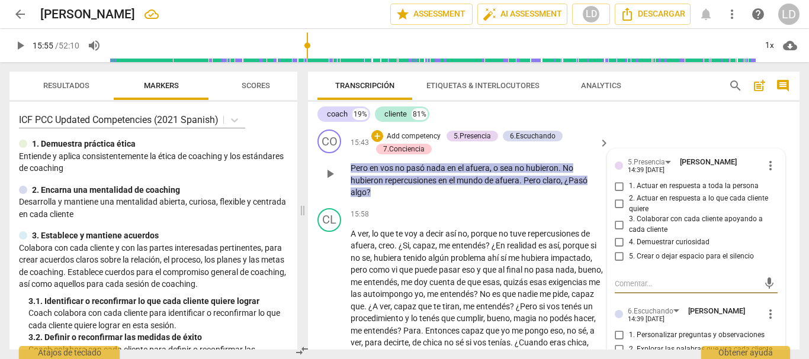
click at [617, 250] on input "4. Demuestrar curiosidad" at bounding box center [619, 243] width 19 height 14
click at [620, 194] on input "1. Actuar en respuesta a toda la persona" at bounding box center [619, 186] width 19 height 14
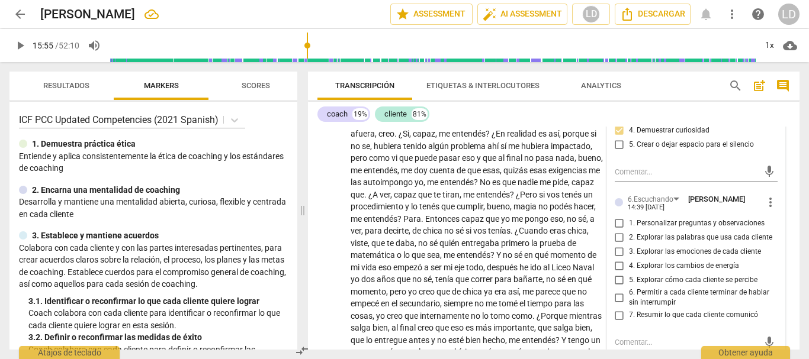
scroll to position [3303, 0]
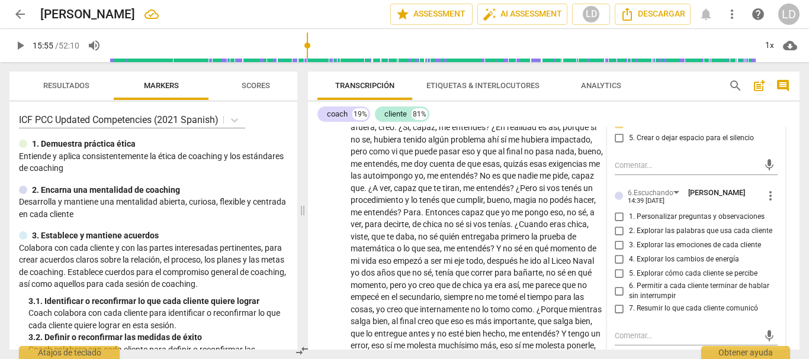
click at [613, 224] on input "1. Personalizar preguntas y observaciones" at bounding box center [619, 217] width 19 height 14
click at [616, 239] on input "2. Explorar las palabras que usa cada cliente" at bounding box center [619, 231] width 19 height 14
click at [617, 281] on input "5. Explorar cómo cada cliente se percibe" at bounding box center [619, 274] width 19 height 14
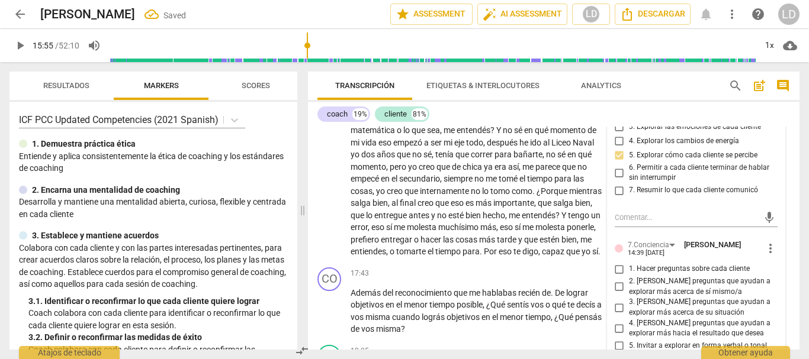
scroll to position [3480, 0]
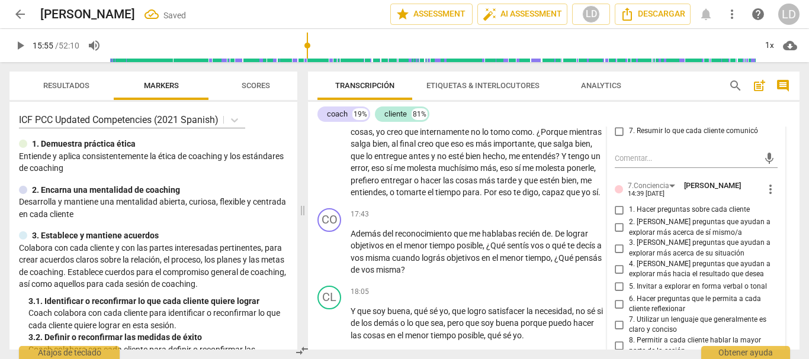
click at [616, 217] on input "1. Hacer preguntas sobre cada cliente" at bounding box center [619, 210] width 19 height 14
click at [619, 235] on input "2. [PERSON_NAME] preguntas que ayudan a explorar más acerca de sí mismo/a" at bounding box center [619, 228] width 19 height 14
click at [619, 256] on input "3. [PERSON_NAME] preguntas que ayudan a explorar más acerca de su situación" at bounding box center [619, 248] width 19 height 14
click at [615, 311] on input "6. Hacer preguntas que le permita a cada cliente reflexionar" at bounding box center [619, 304] width 19 height 14
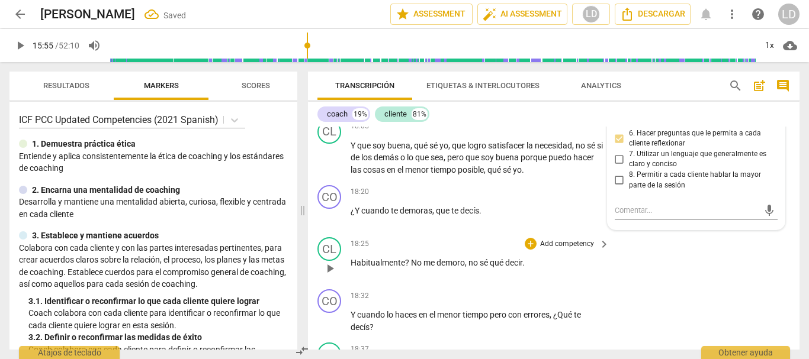
scroll to position [3658, 0]
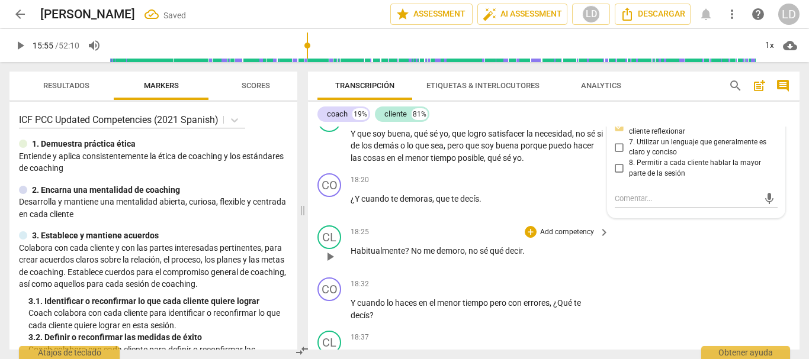
click at [714, 259] on div "CL play_arrow pause 18:25 + Add competency keyboard_arrow_right Habitualmente ?…" at bounding box center [553, 247] width 491 height 52
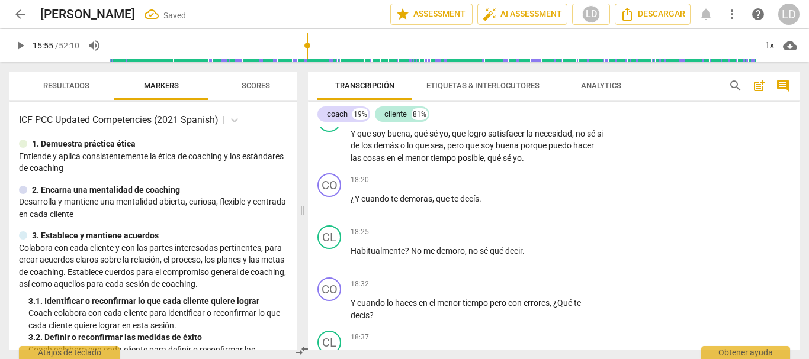
click at [18, 43] on span "play_arrow" at bounding box center [20, 45] width 14 height 14
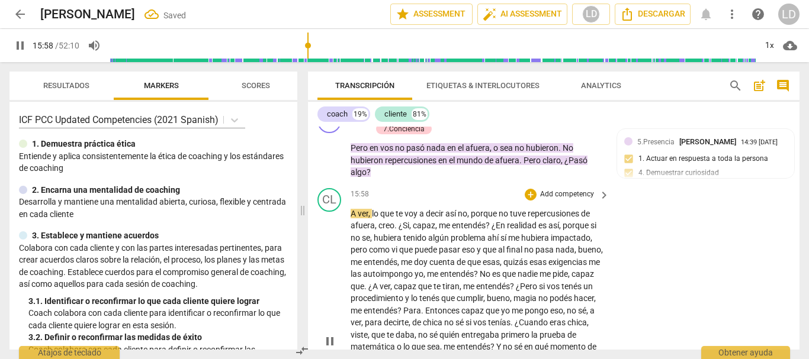
scroll to position [3184, 0]
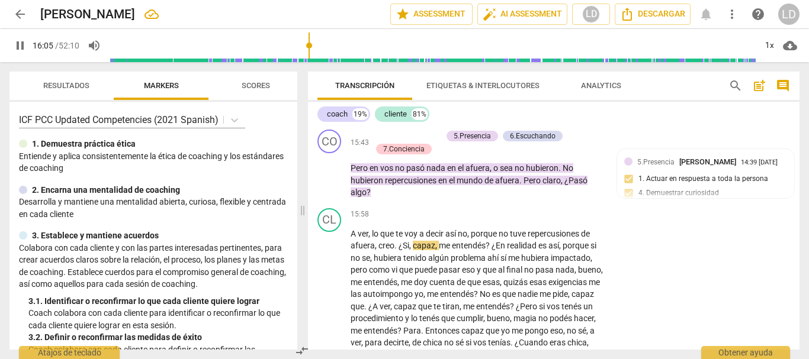
click at [15, 43] on span "pause" at bounding box center [20, 45] width 14 height 14
